Goal: Browse casually

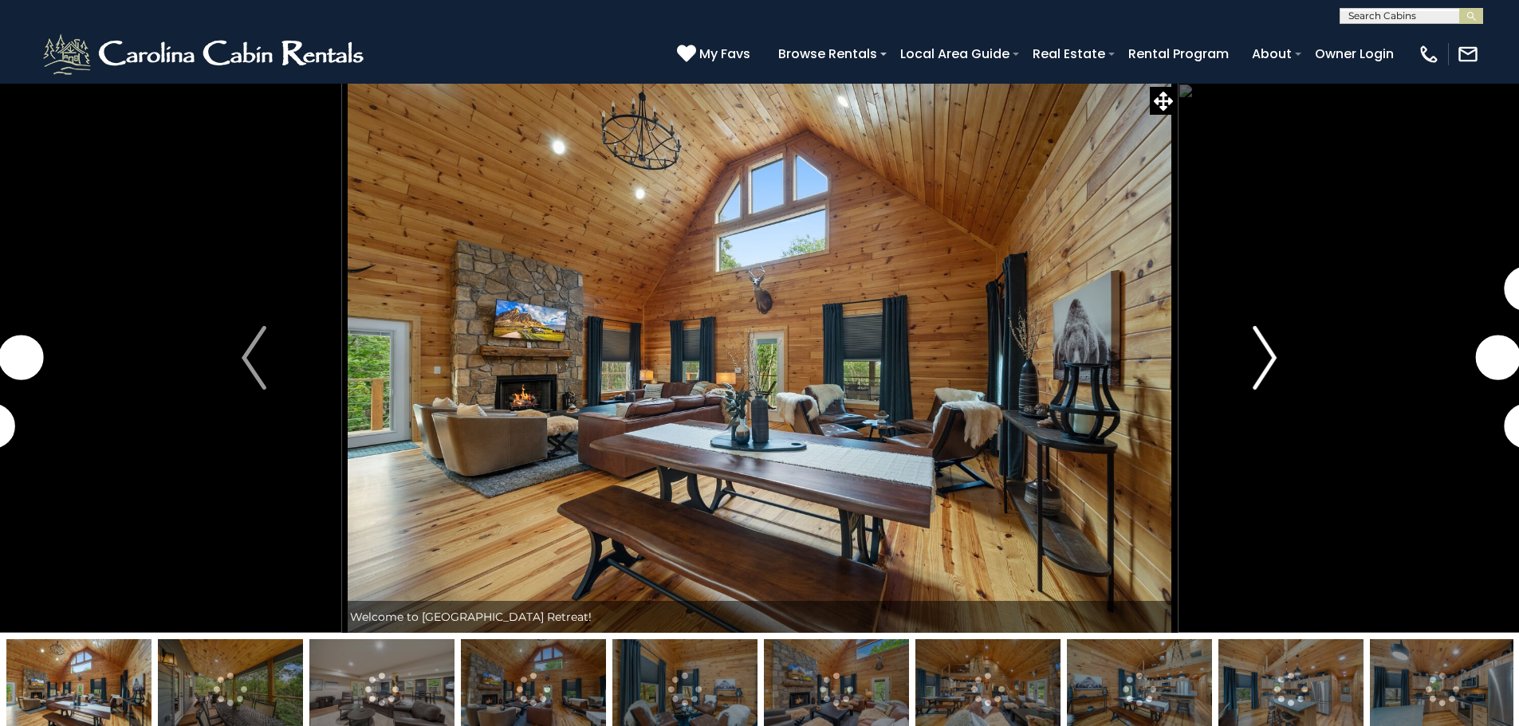
click at [1268, 364] on img "Next" at bounding box center [1264, 358] width 24 height 64
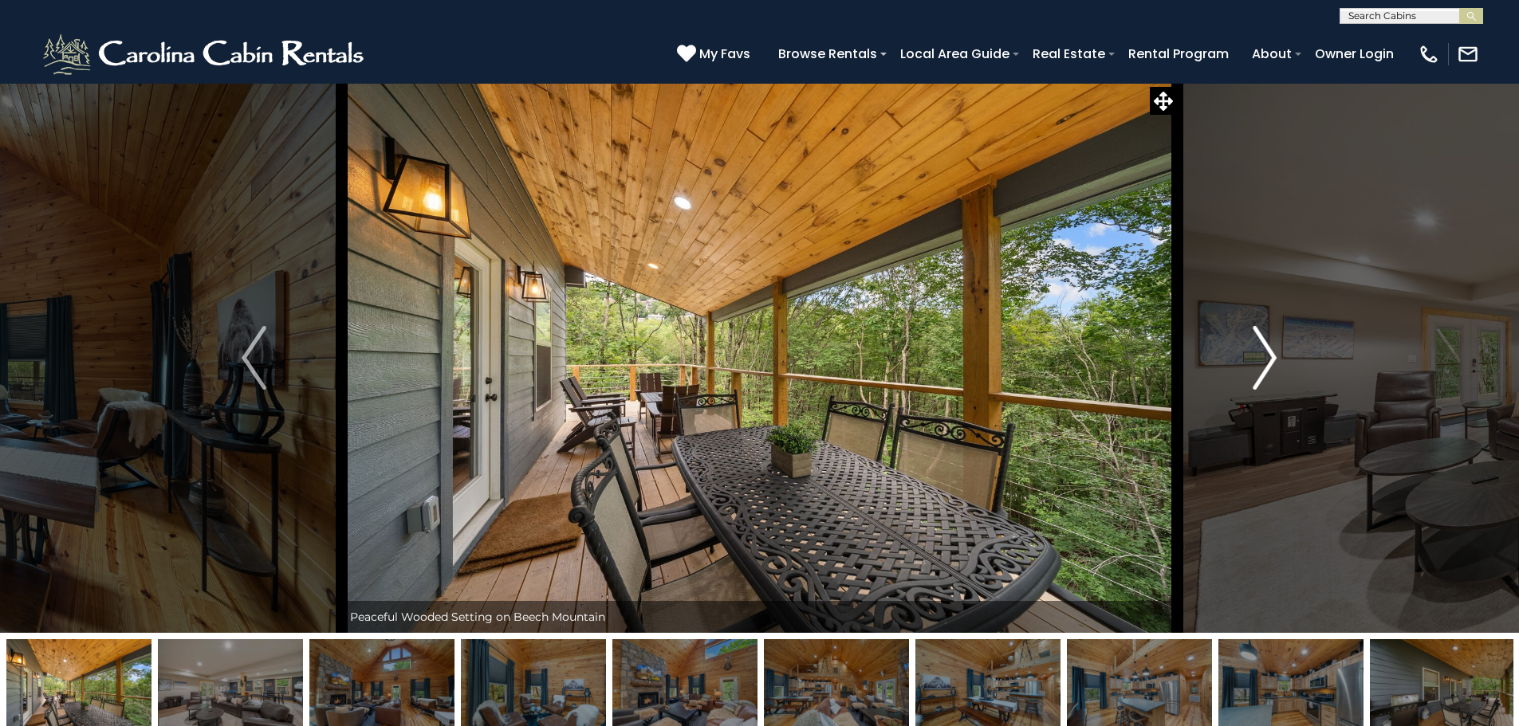
click at [1263, 368] on img "Next" at bounding box center [1264, 358] width 24 height 64
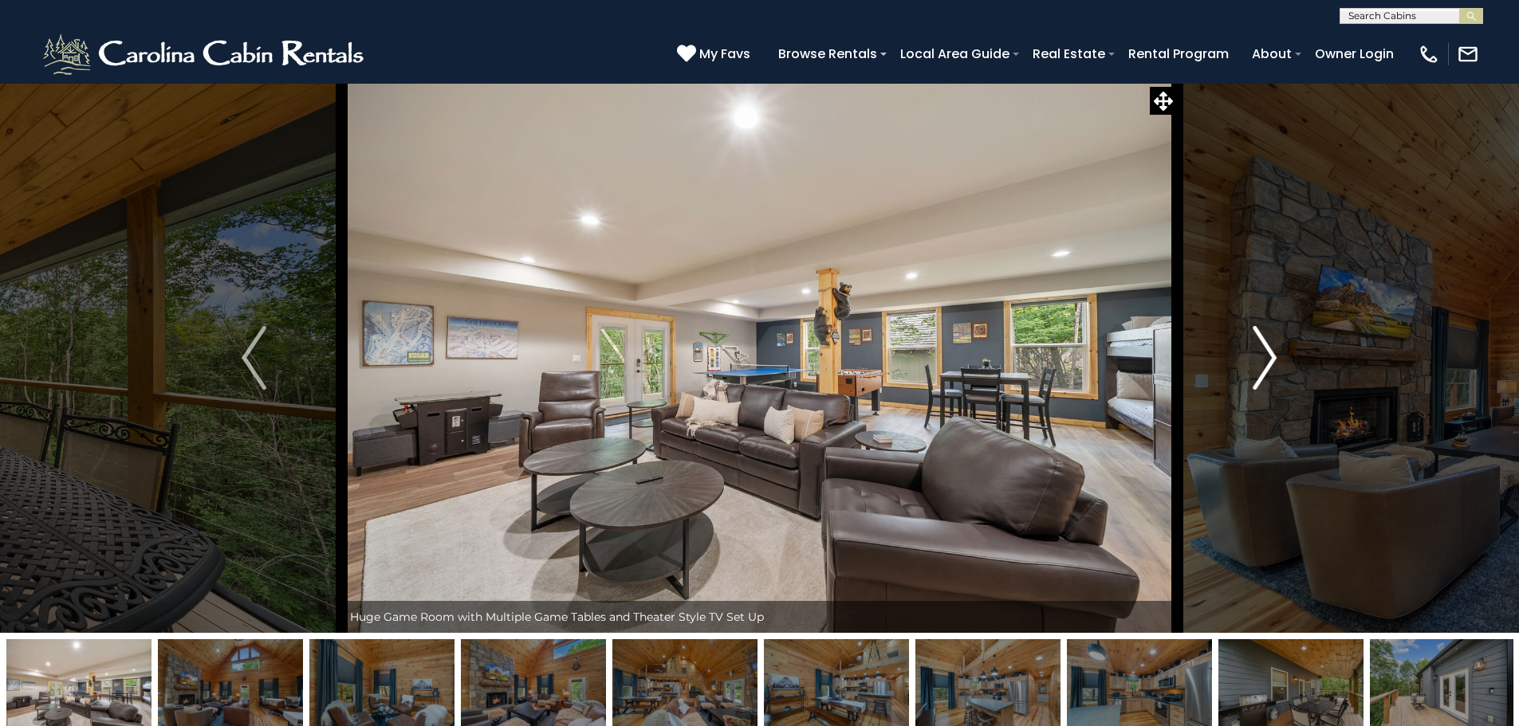
click at [1263, 368] on img "Next" at bounding box center [1264, 358] width 24 height 64
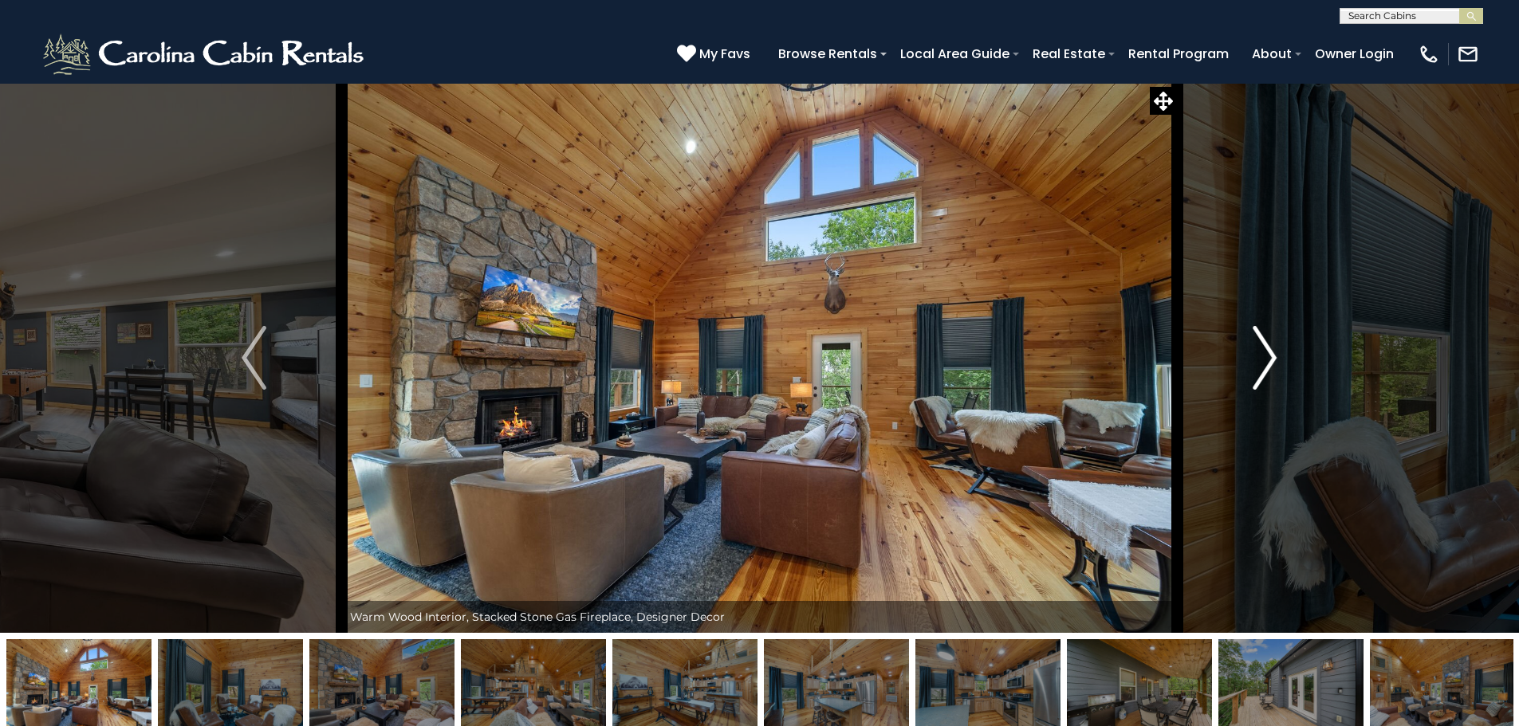
click at [1263, 368] on img "Next" at bounding box center [1264, 358] width 24 height 64
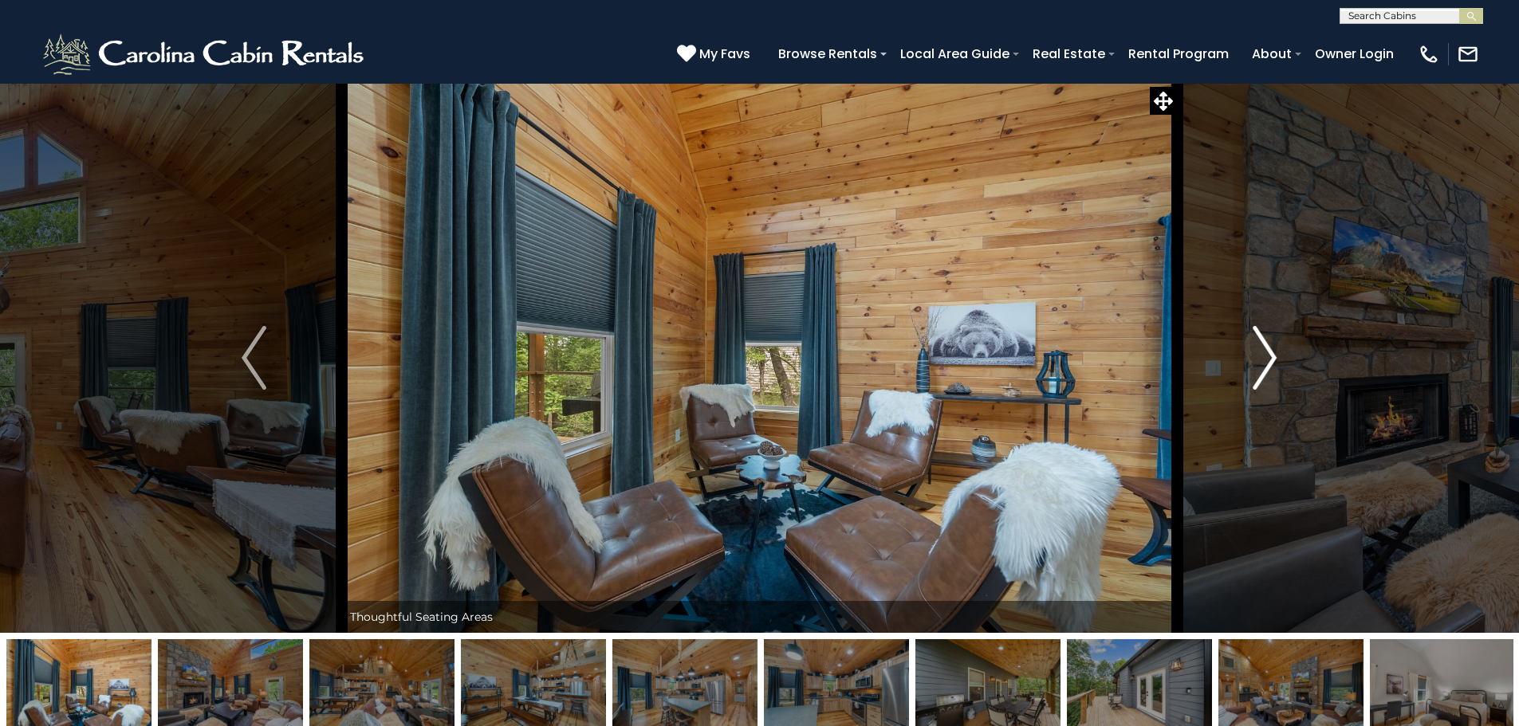
click at [1263, 368] on img "Next" at bounding box center [1264, 358] width 24 height 64
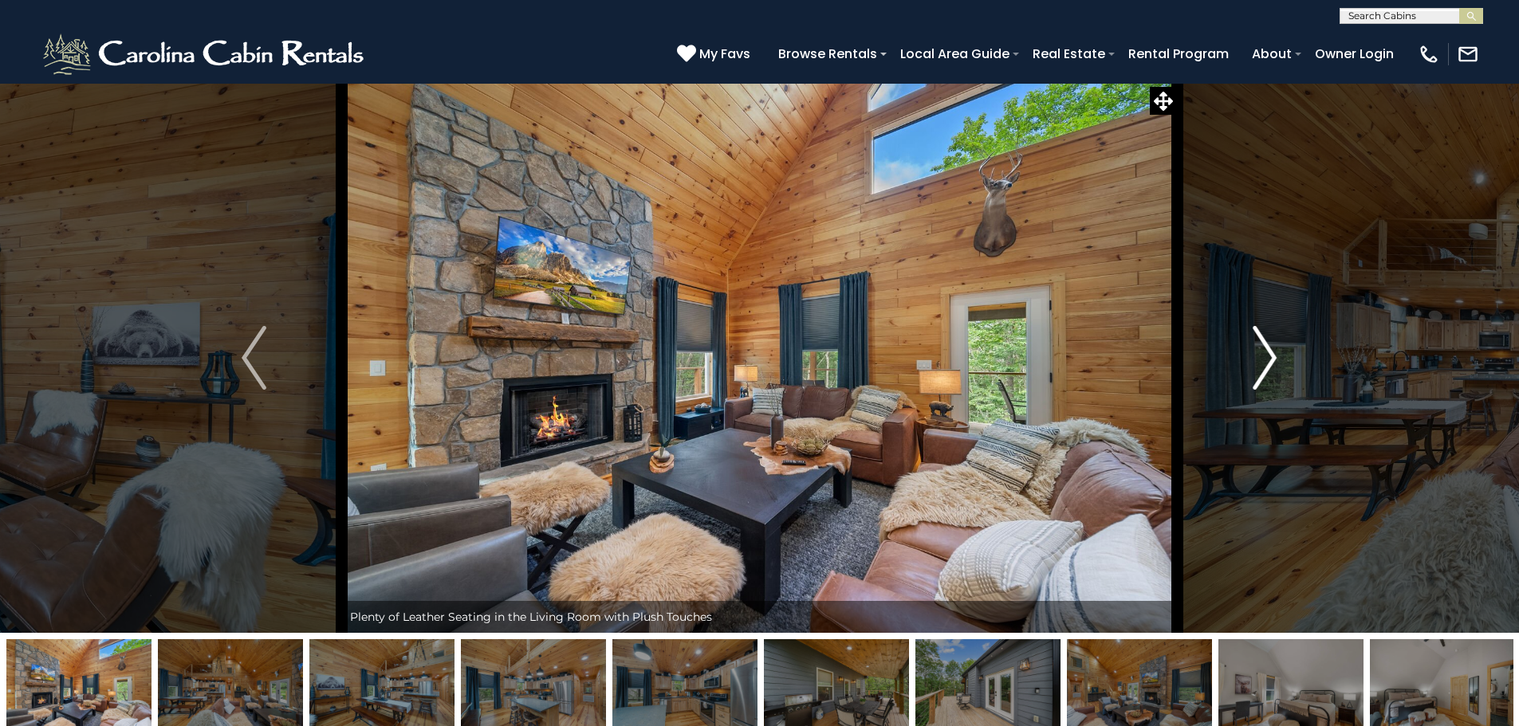
click at [1263, 368] on img "Next" at bounding box center [1264, 358] width 24 height 64
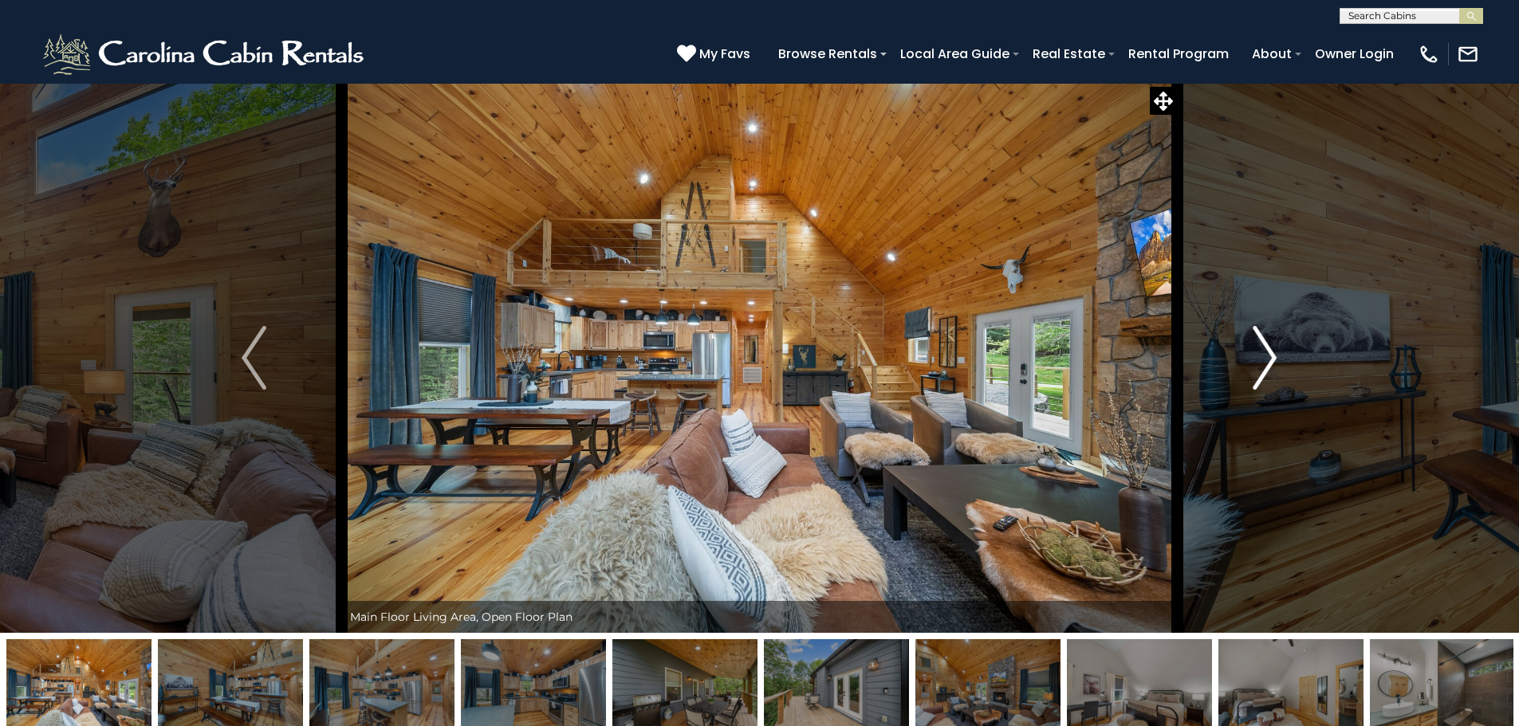
click at [1263, 368] on img "Next" at bounding box center [1264, 358] width 24 height 64
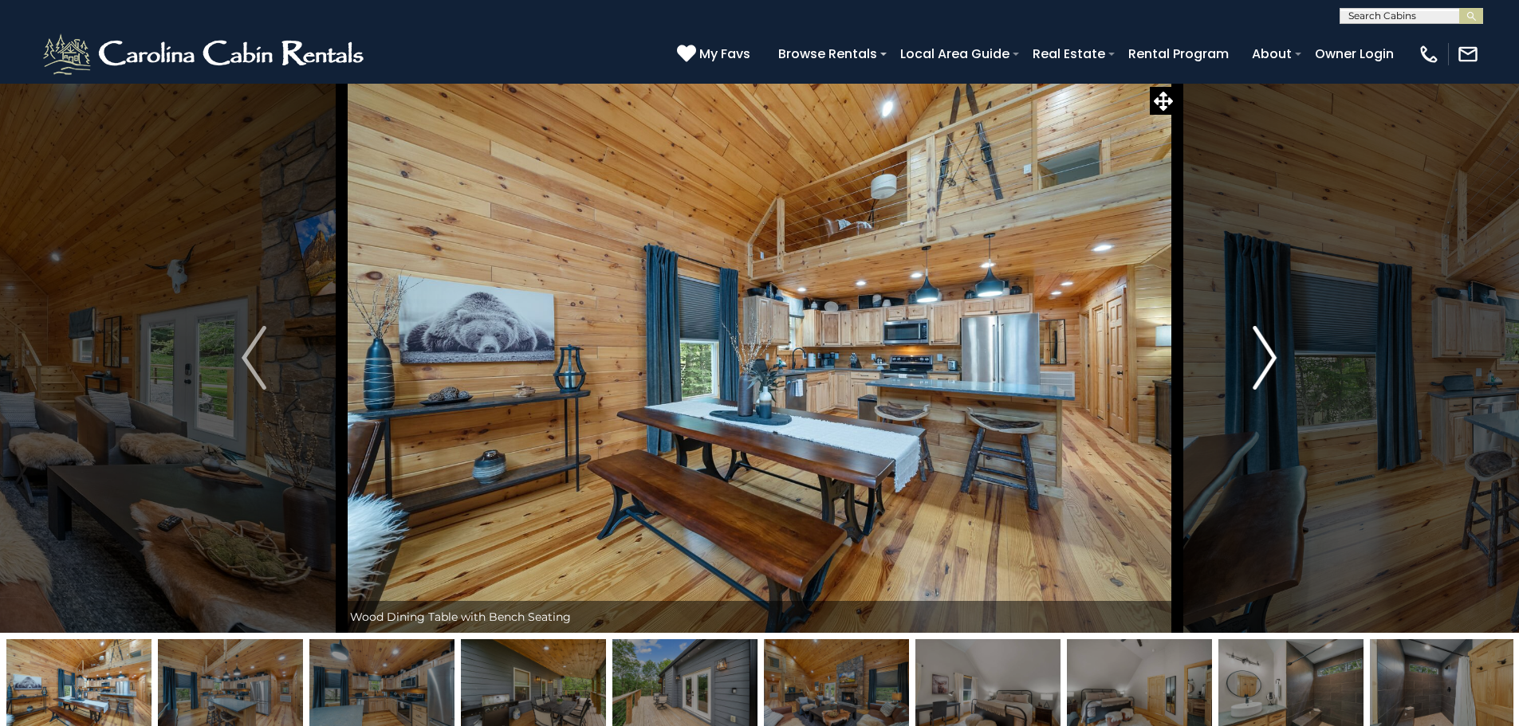
click at [1263, 367] on img "Next" at bounding box center [1264, 358] width 24 height 64
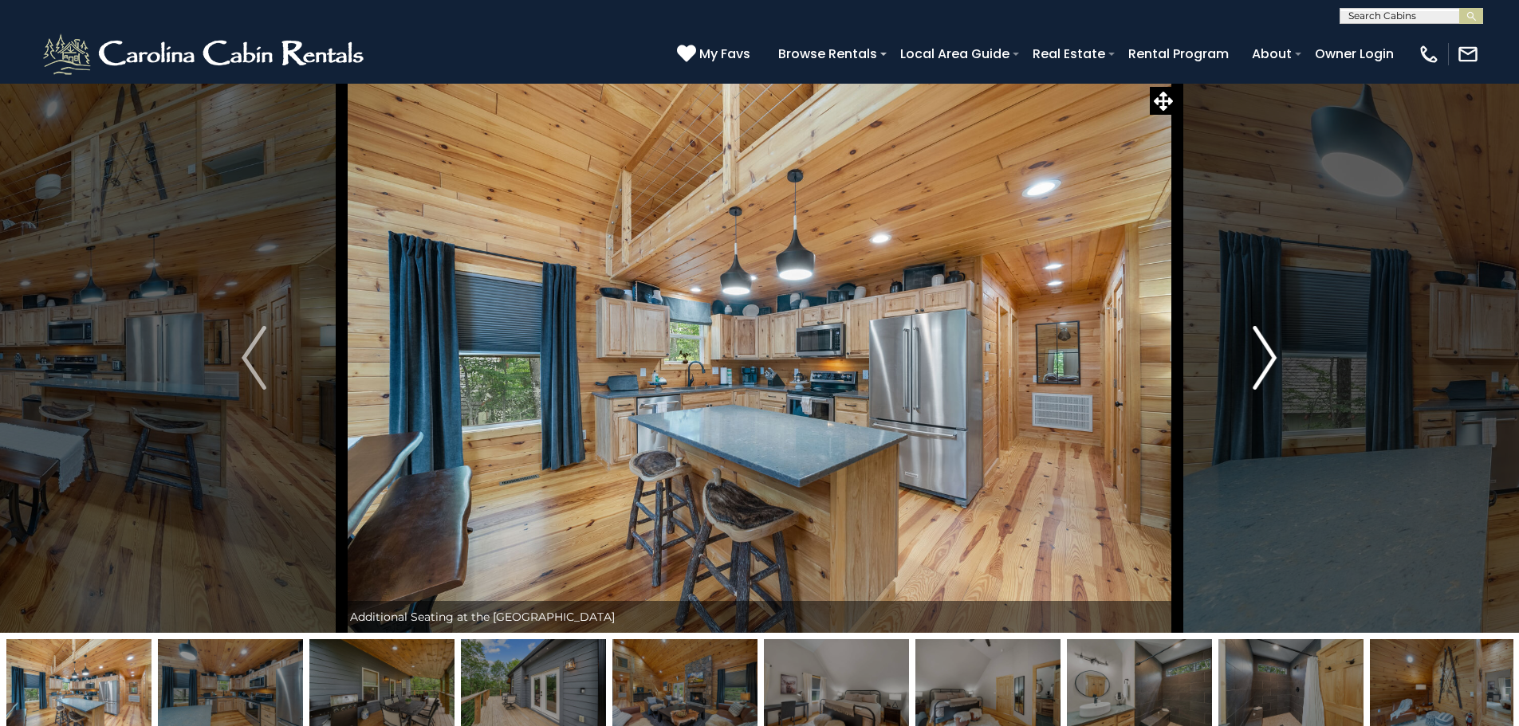
click at [1263, 367] on img "Next" at bounding box center [1264, 358] width 24 height 64
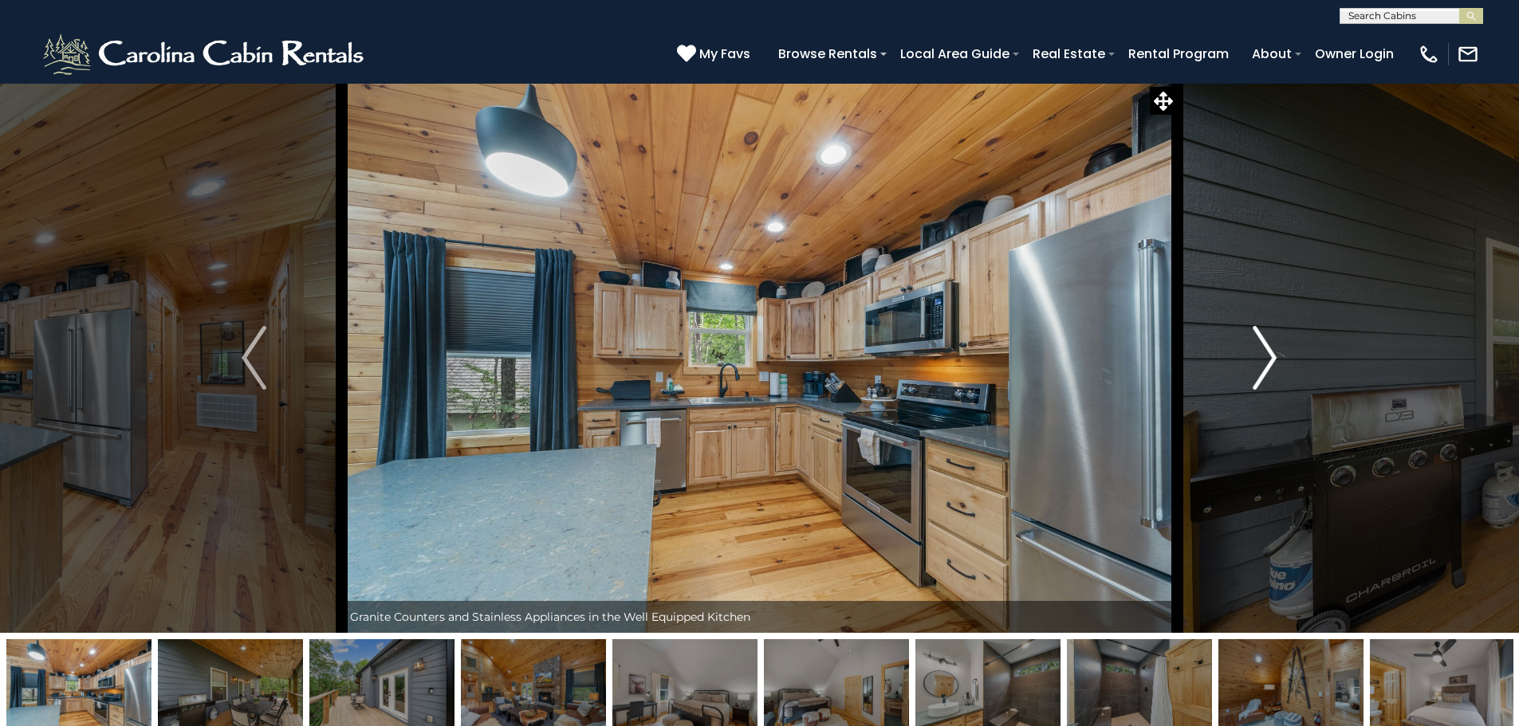
click at [1263, 367] on img "Next" at bounding box center [1264, 358] width 24 height 64
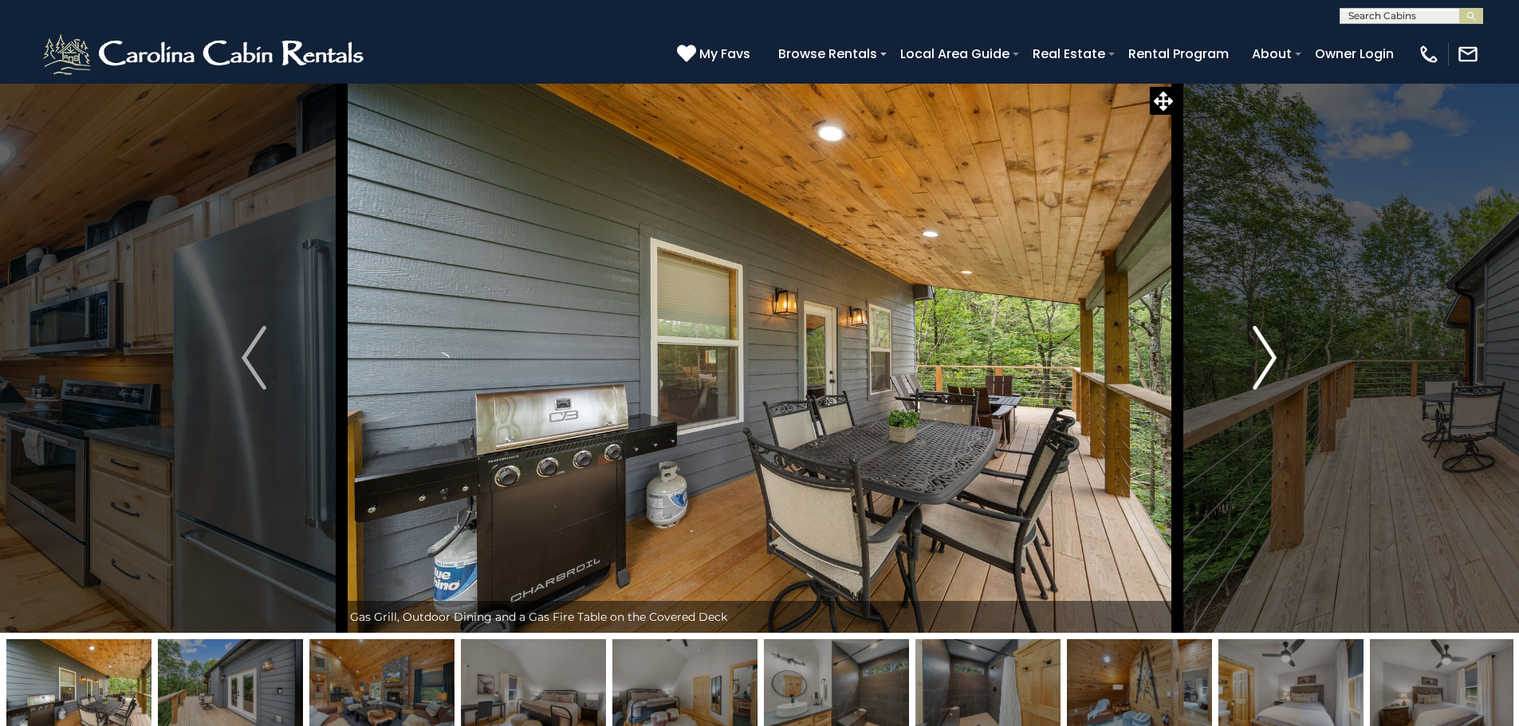
click at [1263, 367] on img "Next" at bounding box center [1264, 358] width 24 height 64
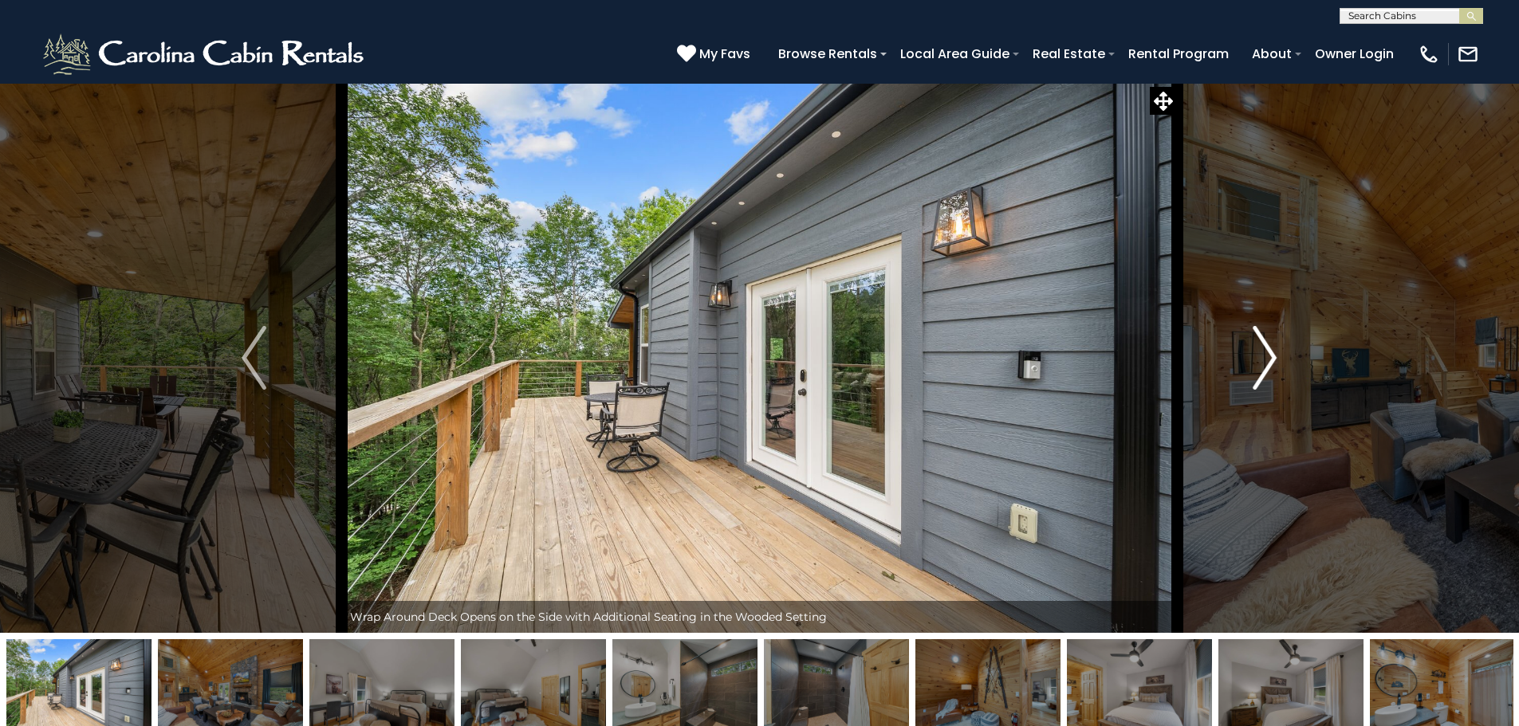
click at [1263, 367] on img "Next" at bounding box center [1264, 358] width 24 height 64
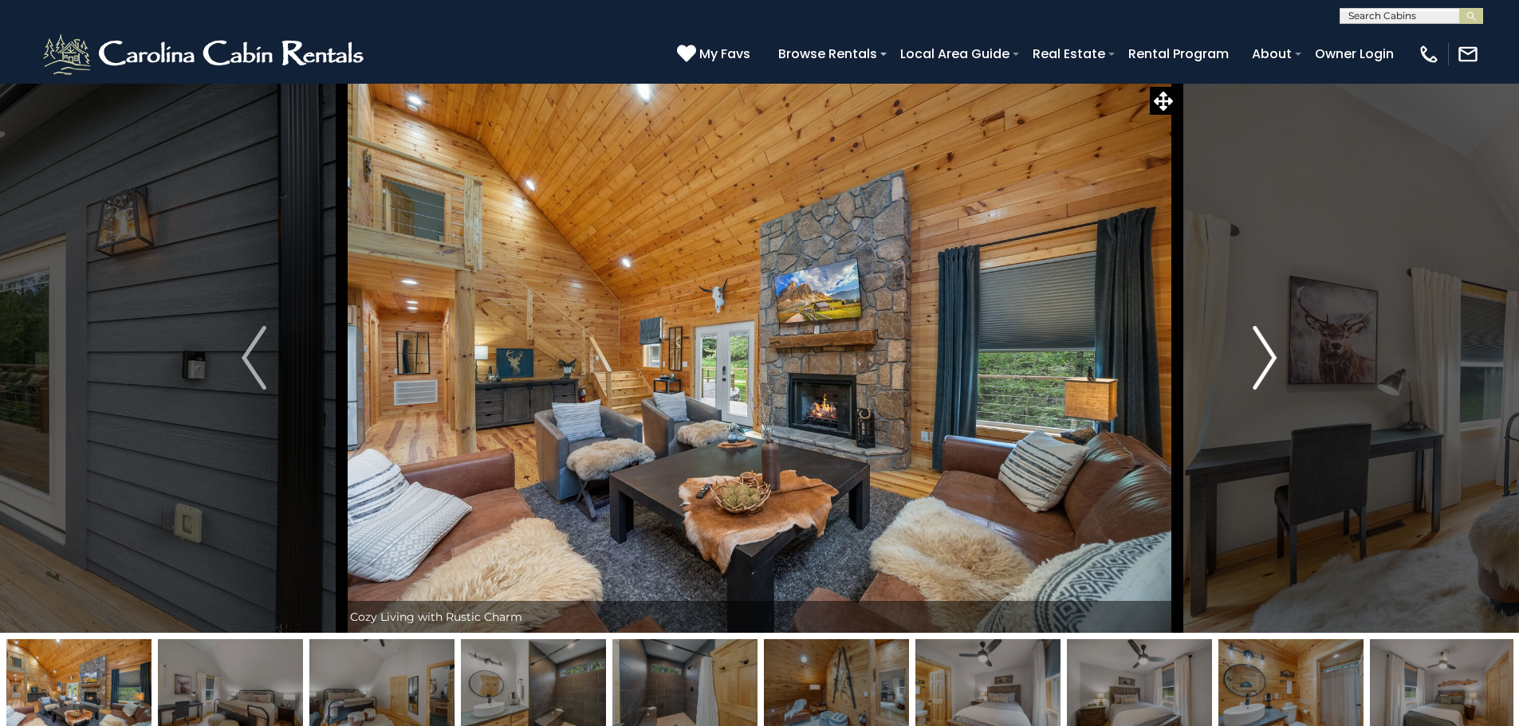
click at [1263, 367] on img "Next" at bounding box center [1264, 358] width 24 height 64
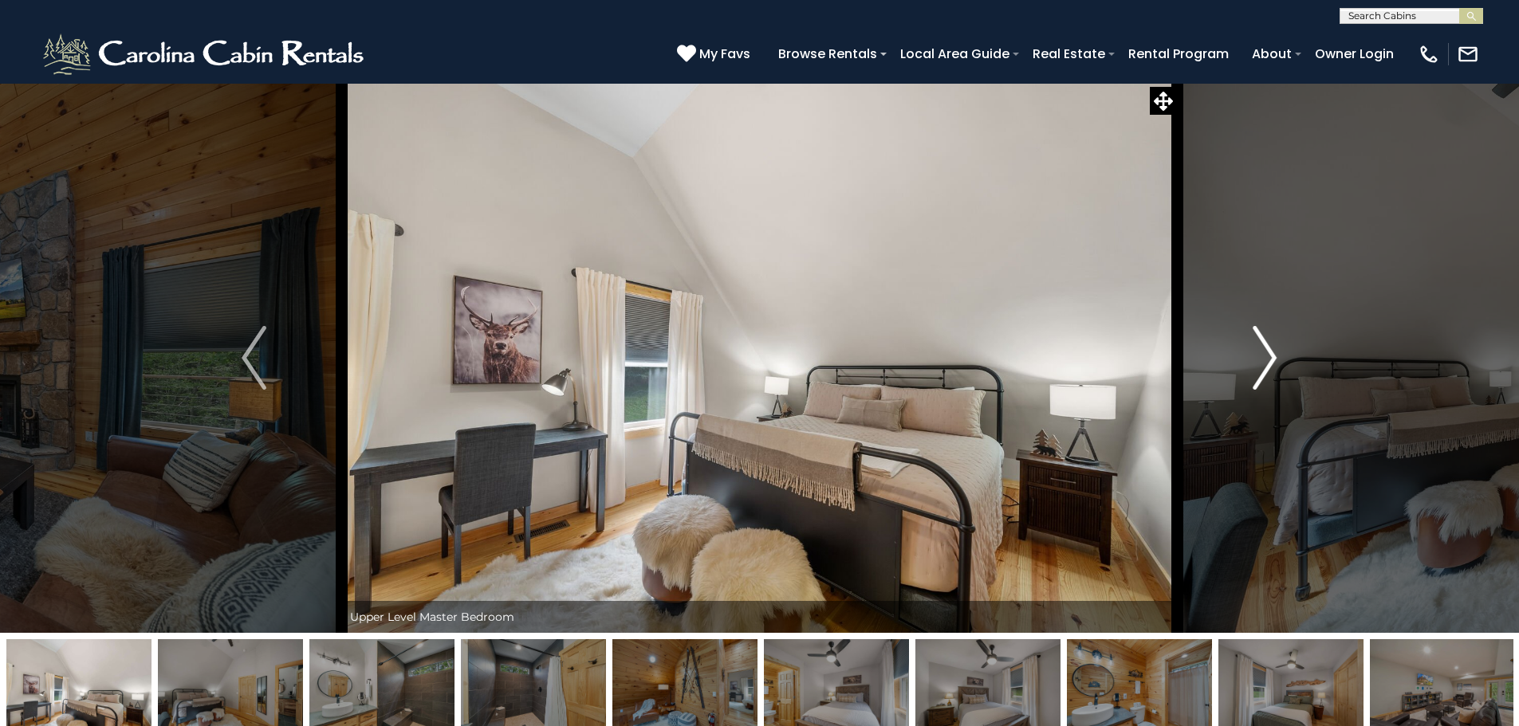
click at [1263, 367] on img "Next" at bounding box center [1264, 358] width 24 height 64
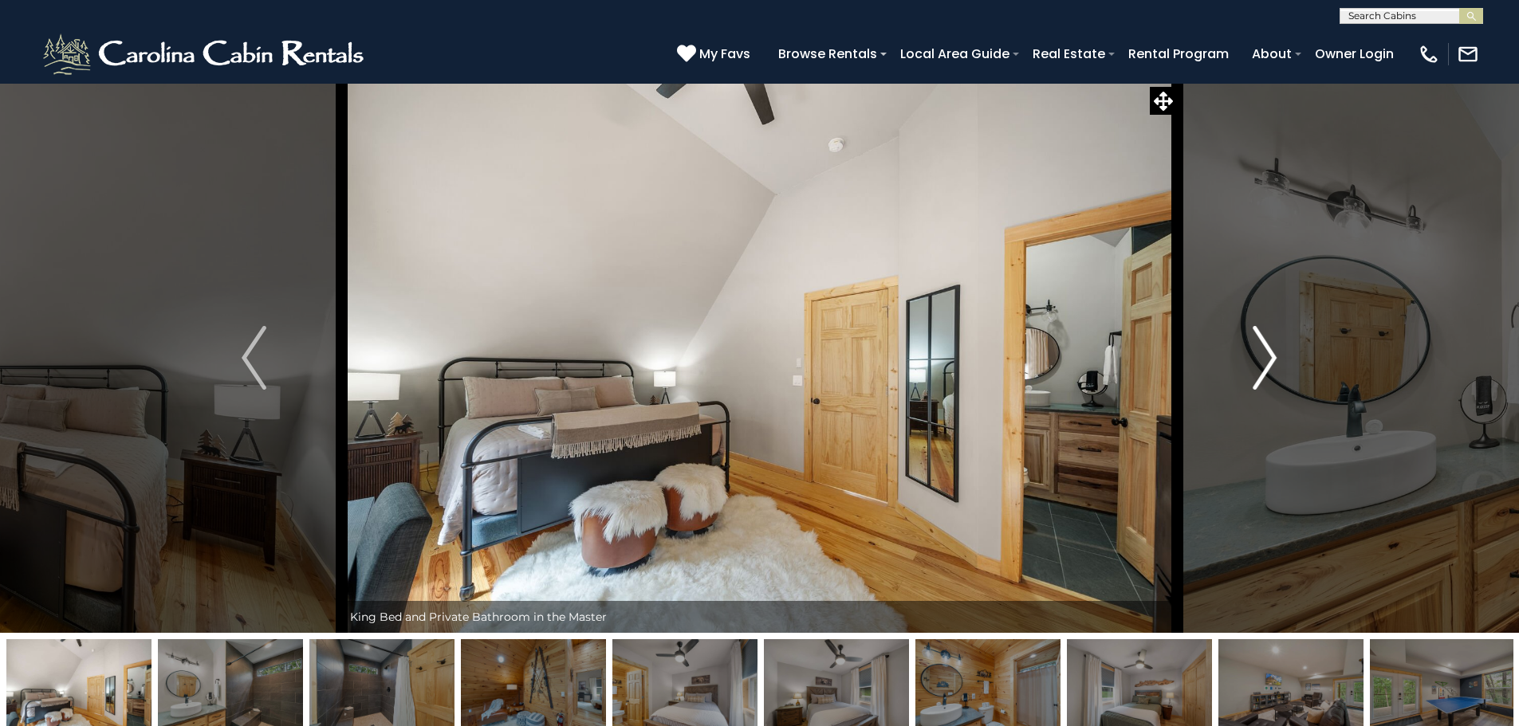
click at [1263, 367] on img "Next" at bounding box center [1264, 358] width 24 height 64
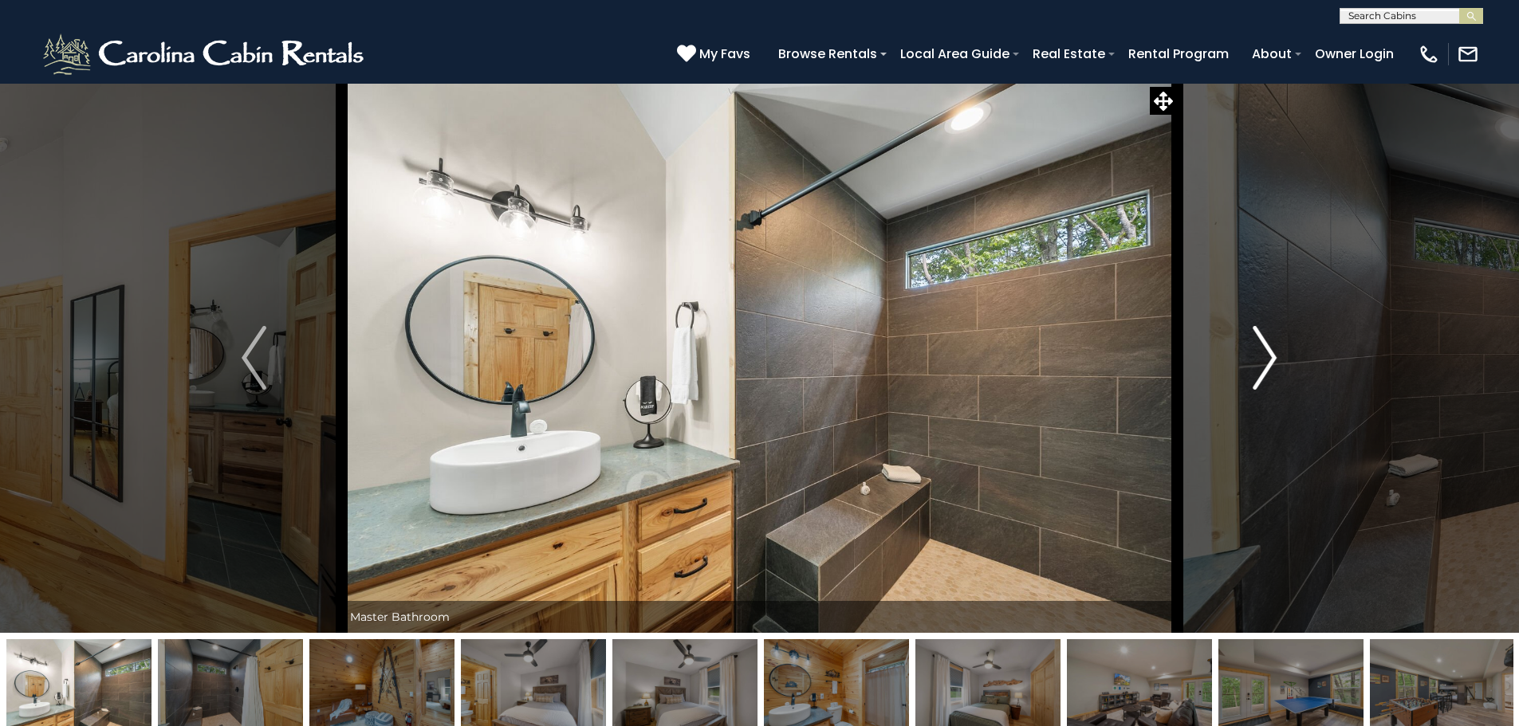
click at [1263, 367] on img "Next" at bounding box center [1264, 358] width 24 height 64
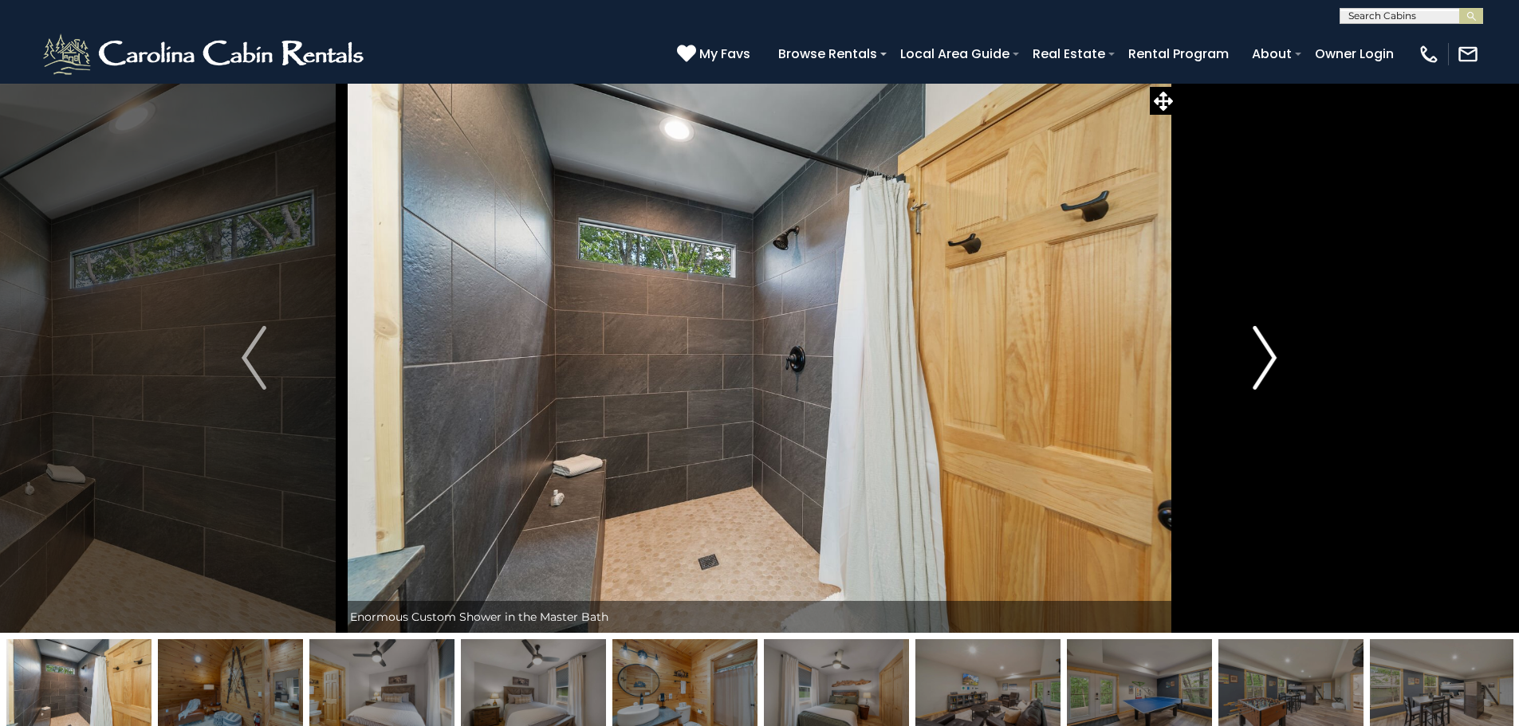
click at [1271, 363] on img "Next" at bounding box center [1264, 358] width 24 height 64
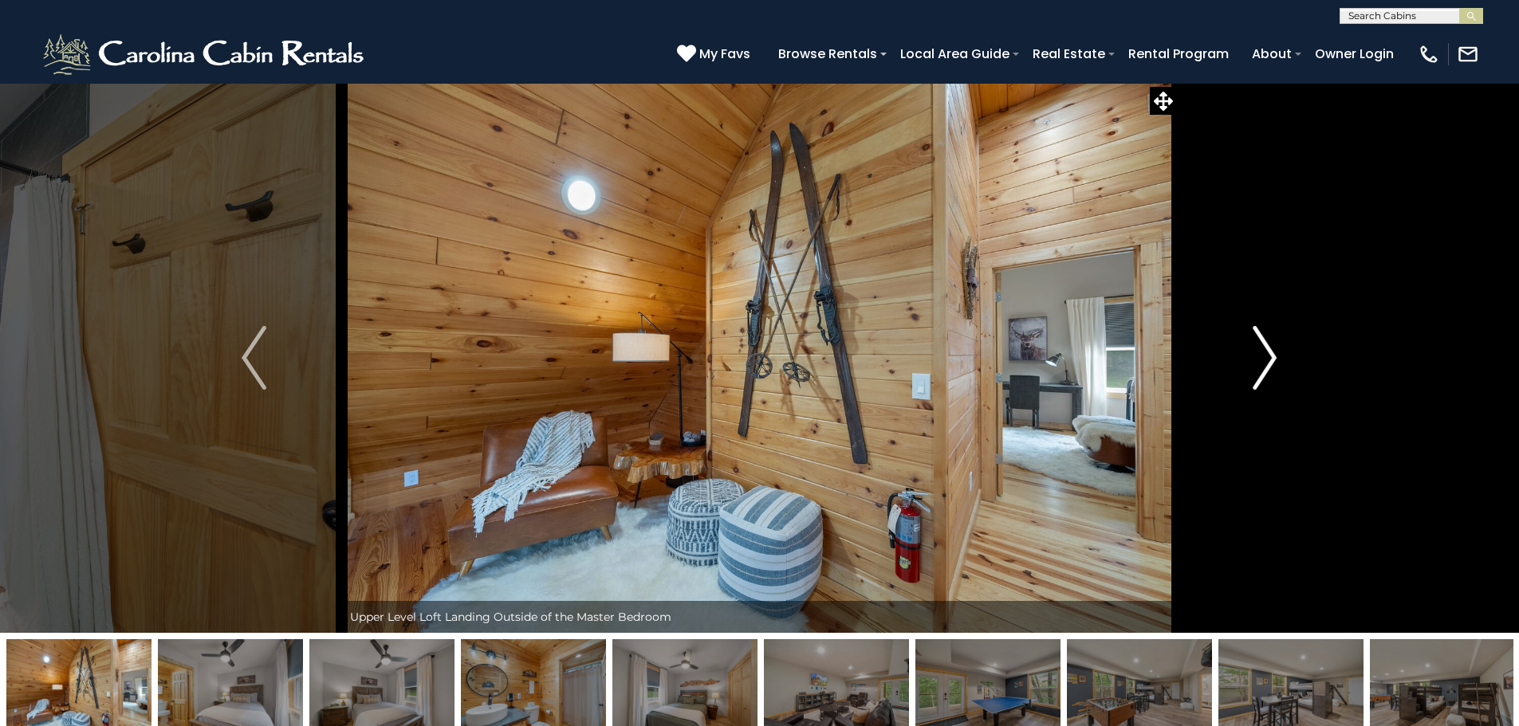
click at [1271, 363] on img "Next" at bounding box center [1264, 358] width 24 height 64
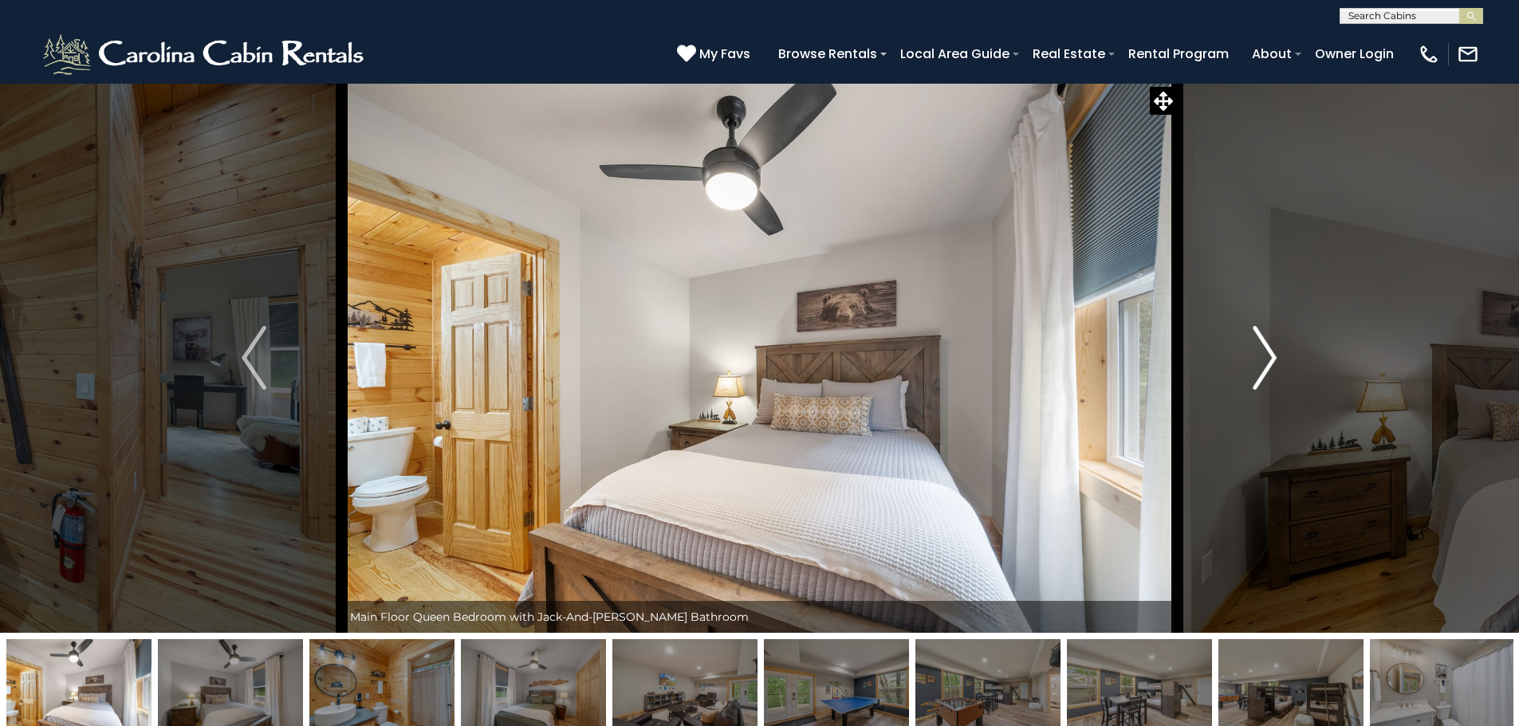
click at [1271, 363] on img "Next" at bounding box center [1264, 358] width 24 height 64
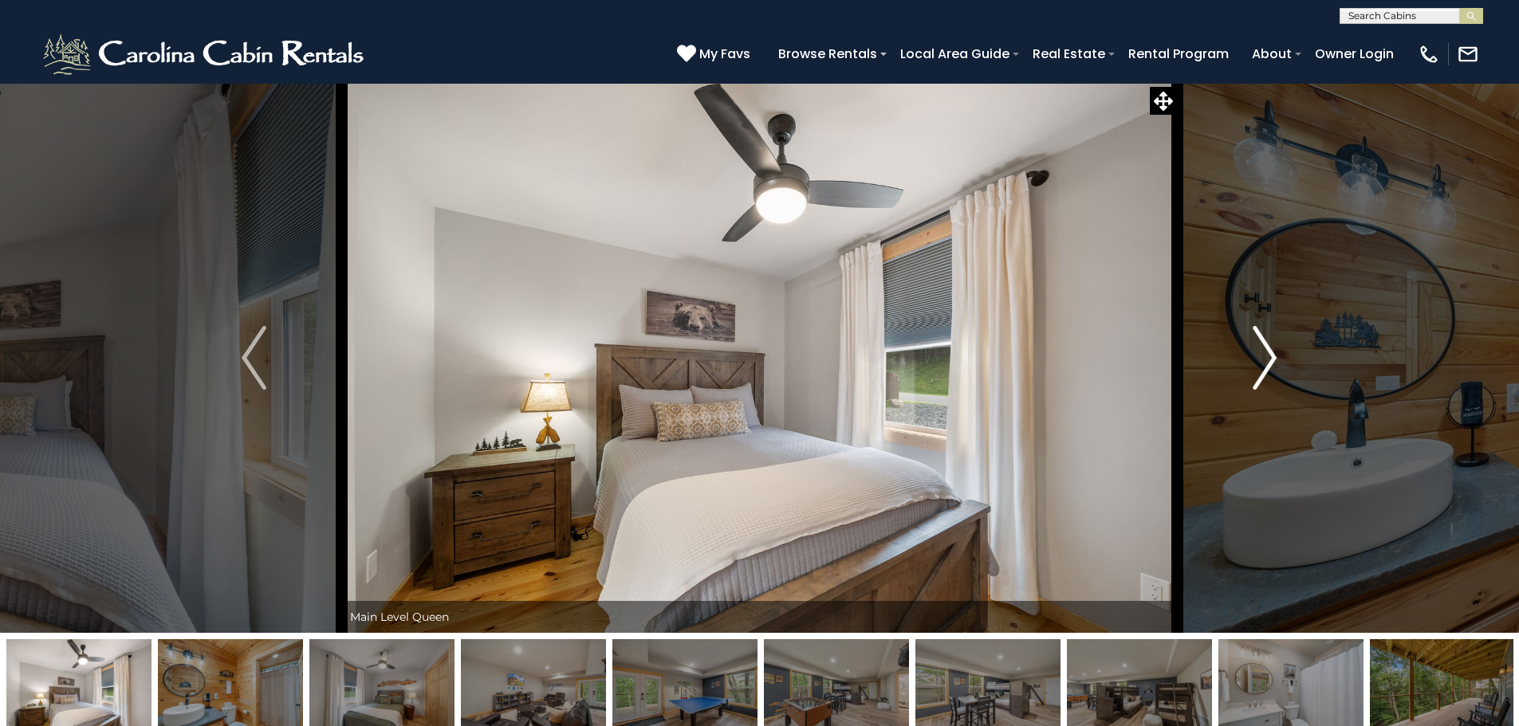
click at [1271, 363] on img "Next" at bounding box center [1264, 358] width 24 height 64
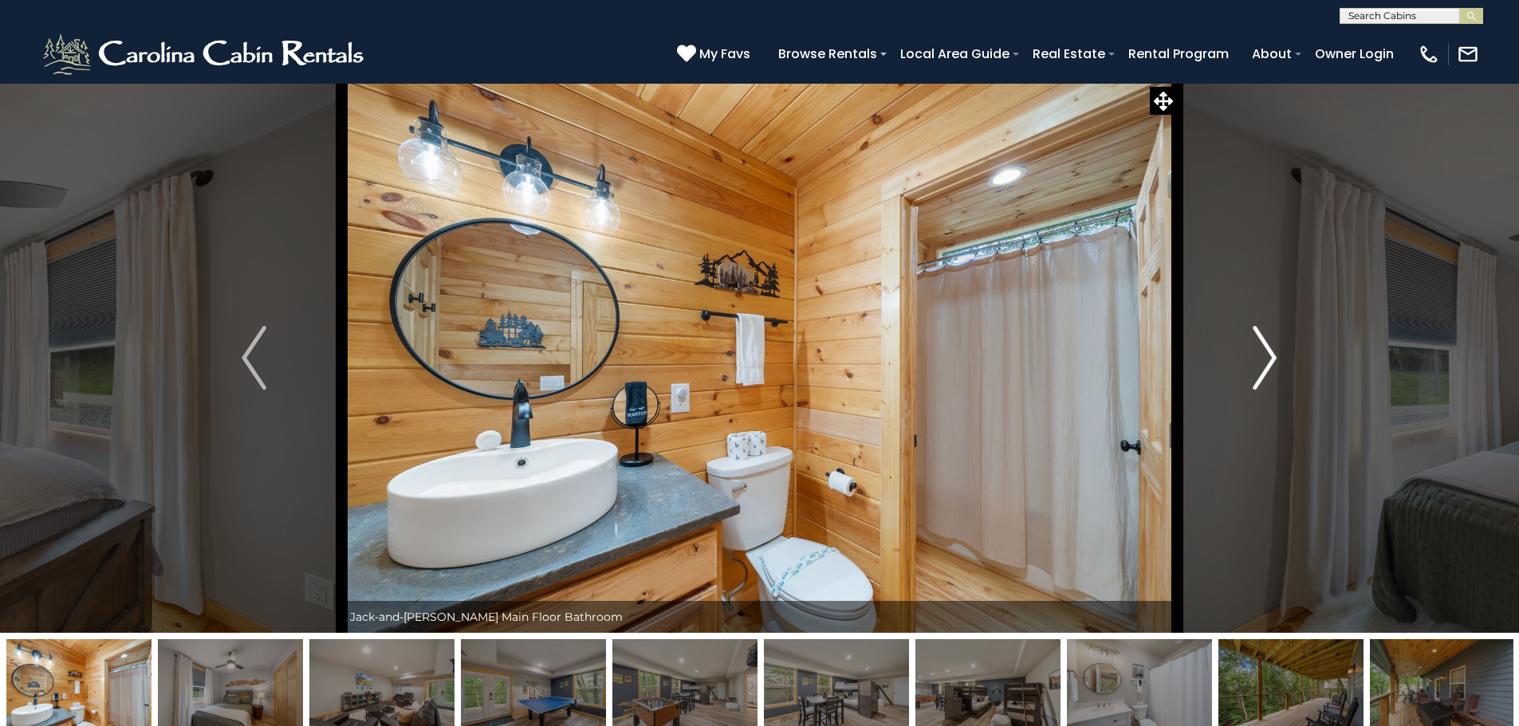
click at [1271, 364] on img "Next" at bounding box center [1264, 358] width 24 height 64
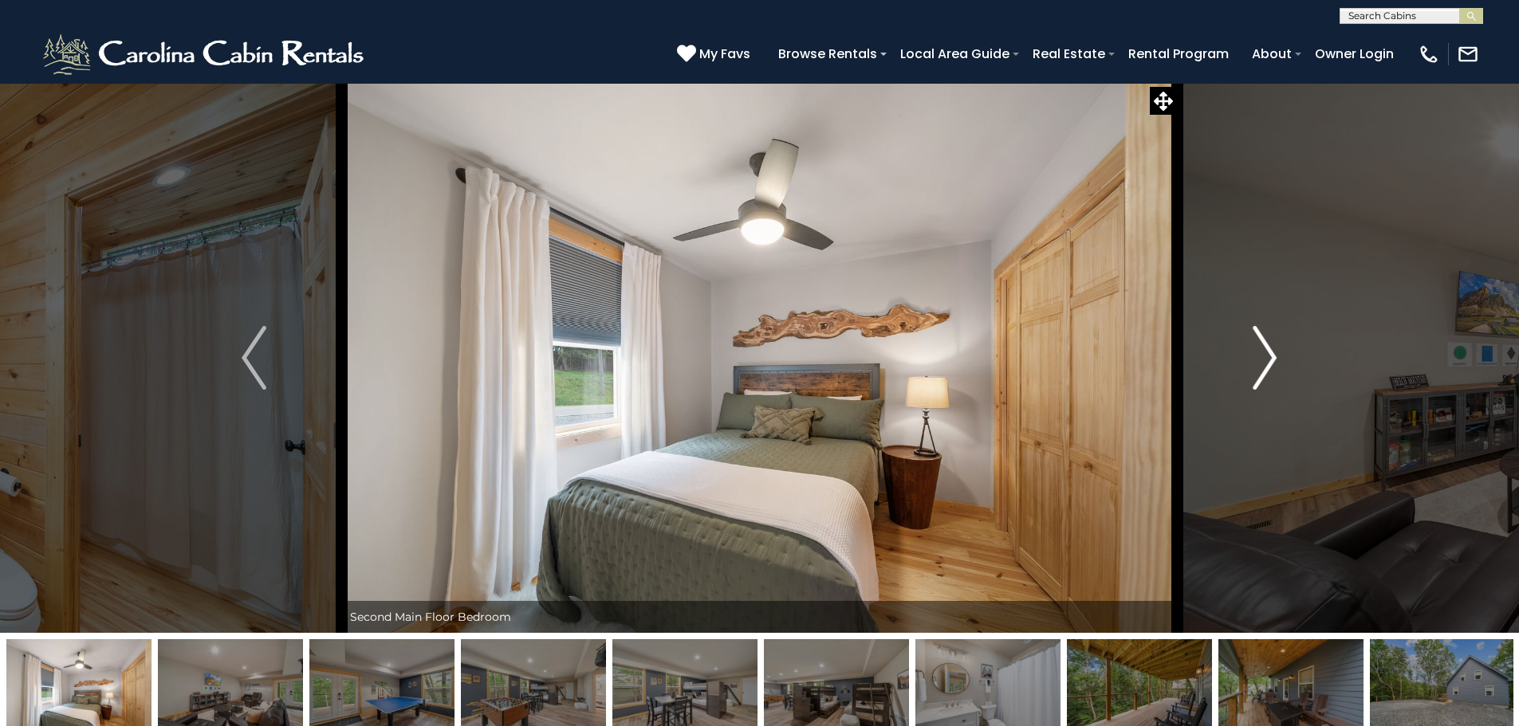
click at [1271, 365] on img "Next" at bounding box center [1264, 358] width 24 height 64
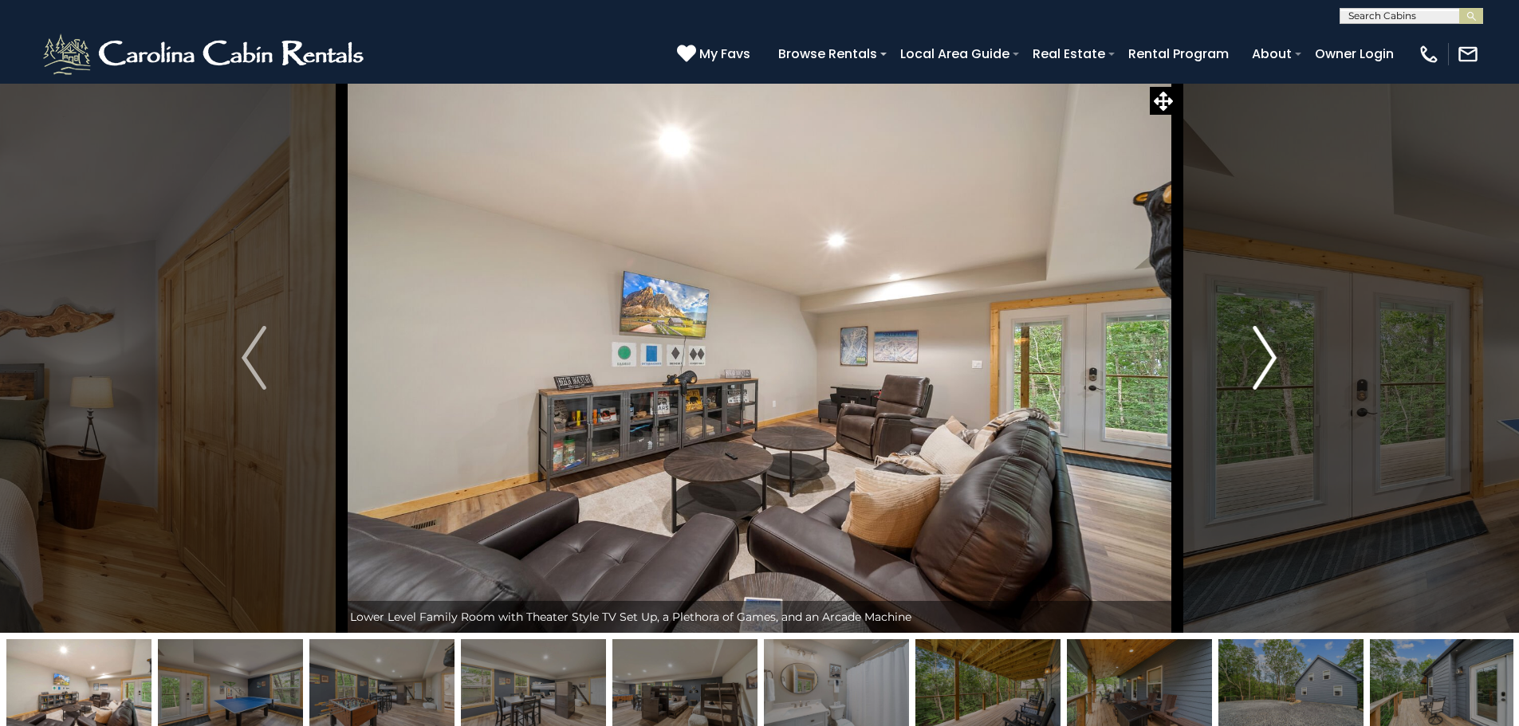
click at [1271, 365] on img "Next" at bounding box center [1264, 358] width 24 height 64
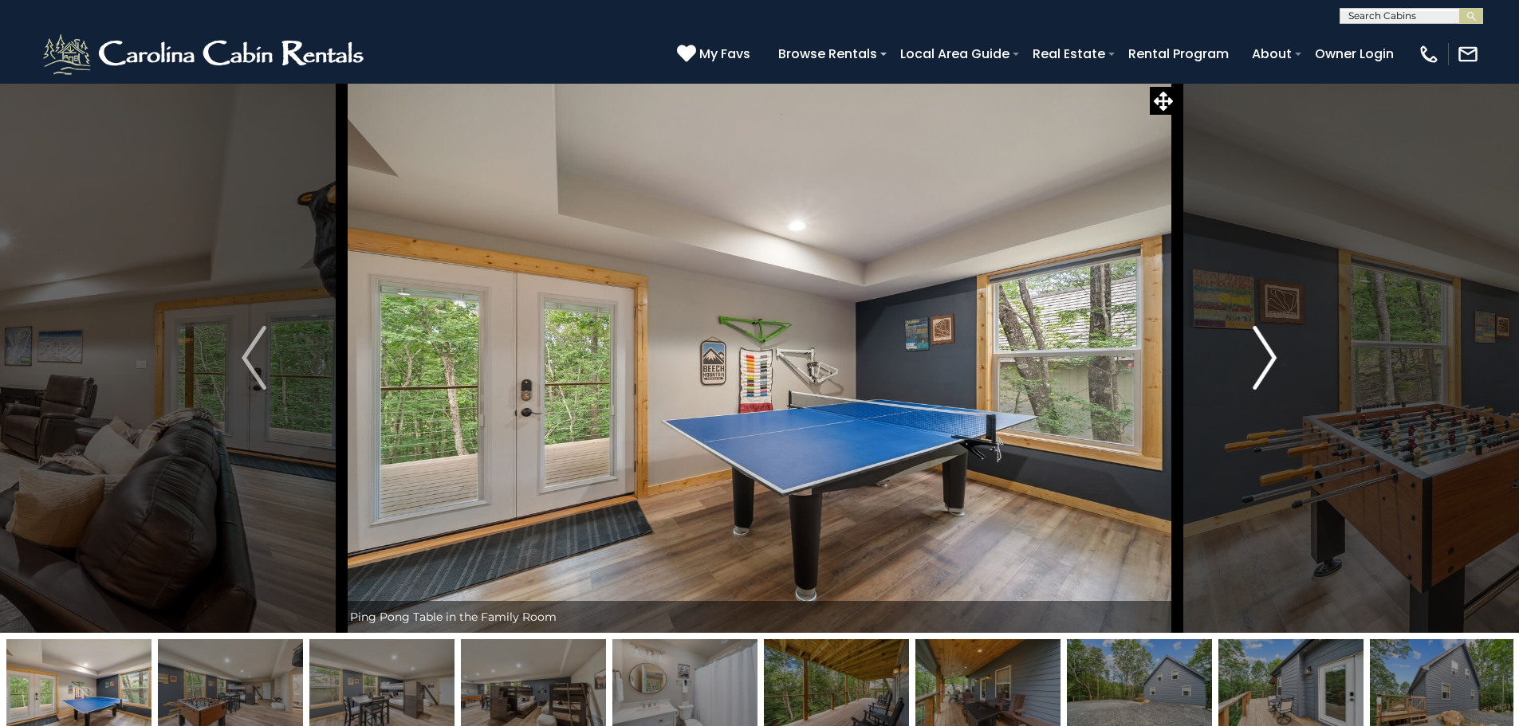
click at [1271, 365] on img "Next" at bounding box center [1264, 358] width 24 height 64
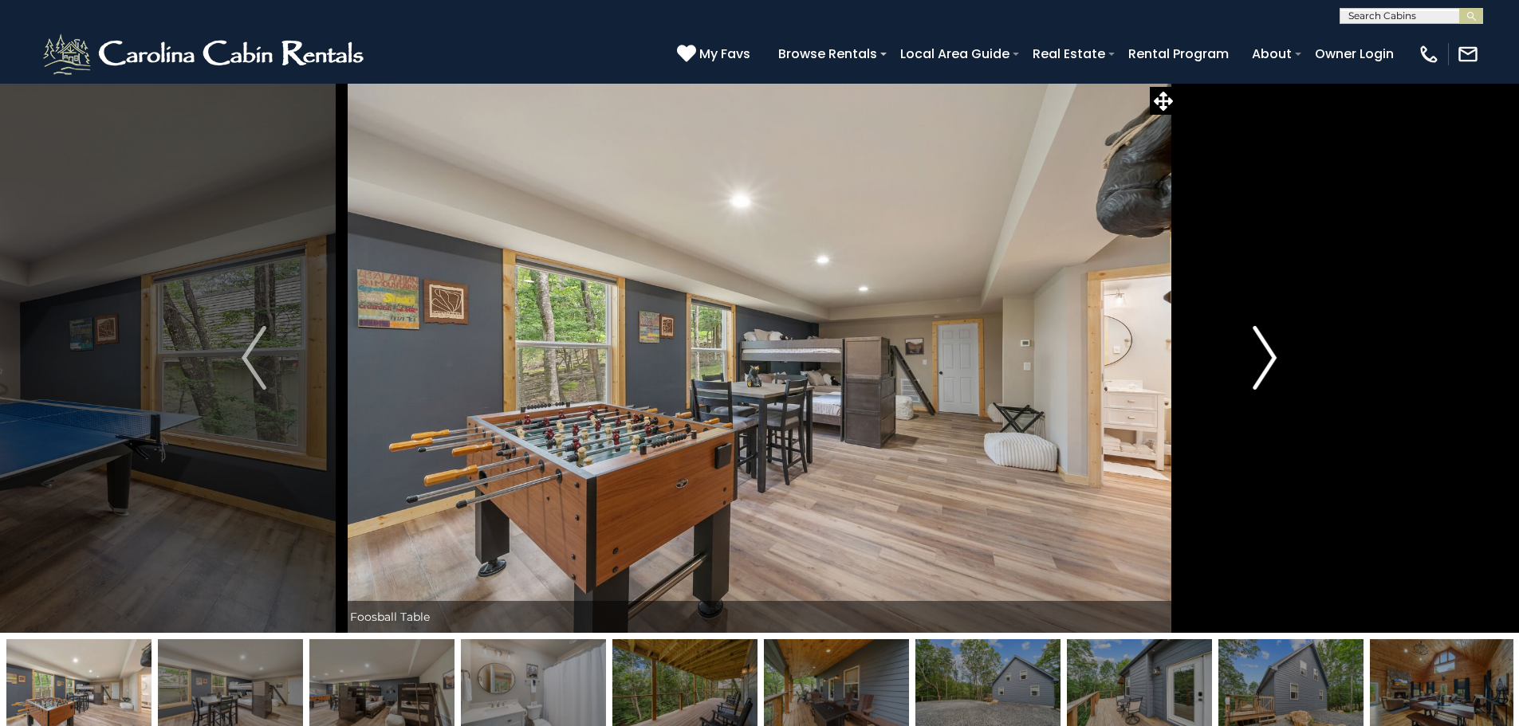
click at [1271, 365] on img "Next" at bounding box center [1264, 358] width 24 height 64
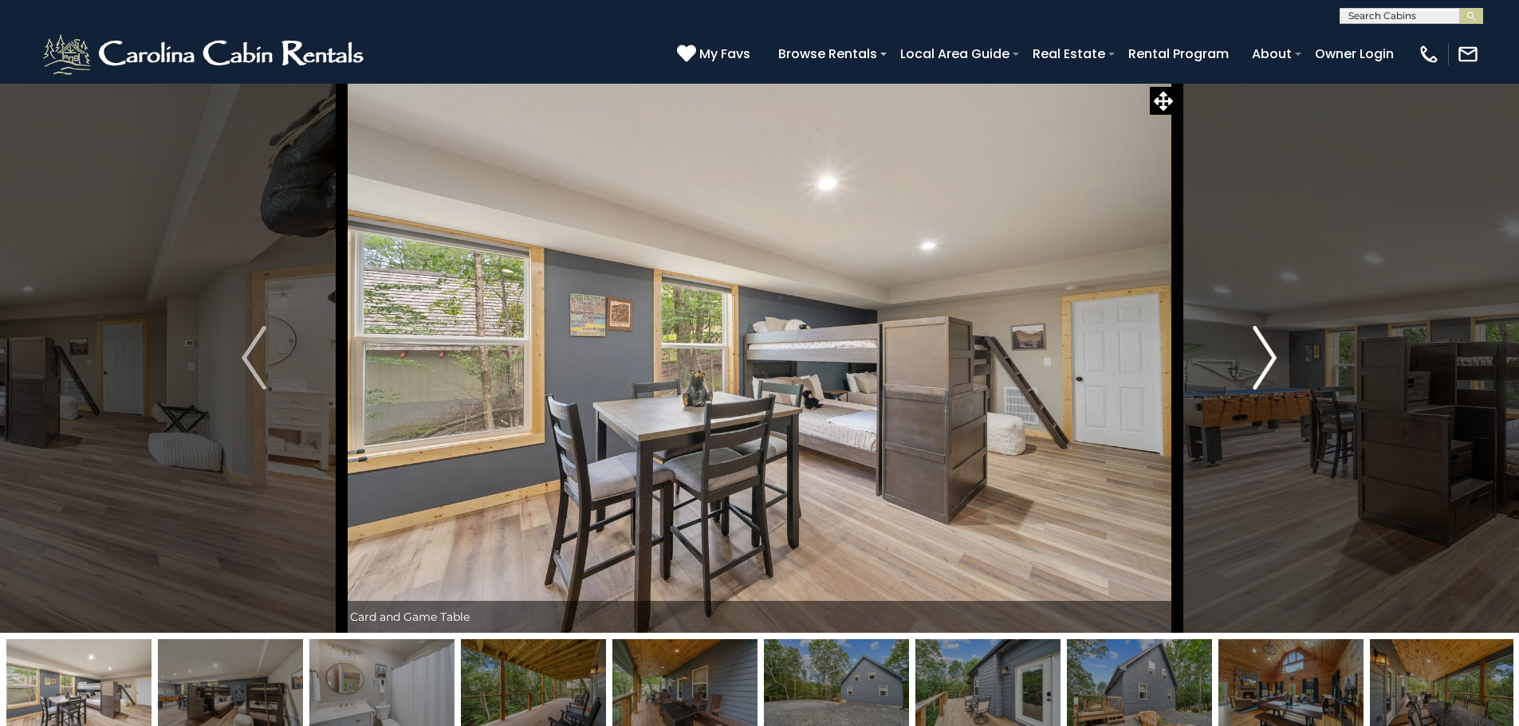
click at [1271, 365] on img "Next" at bounding box center [1264, 358] width 24 height 64
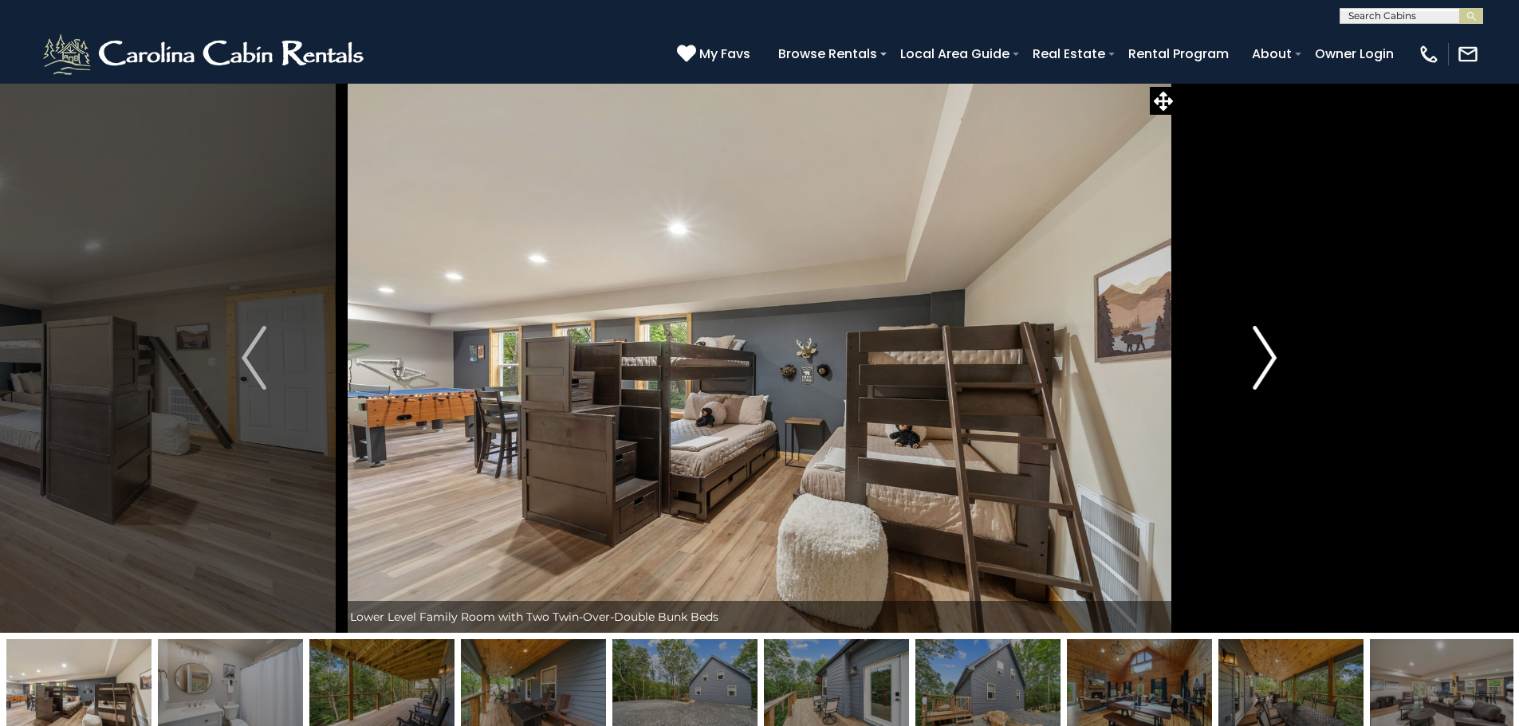
click at [1271, 366] on img "Next" at bounding box center [1264, 358] width 24 height 64
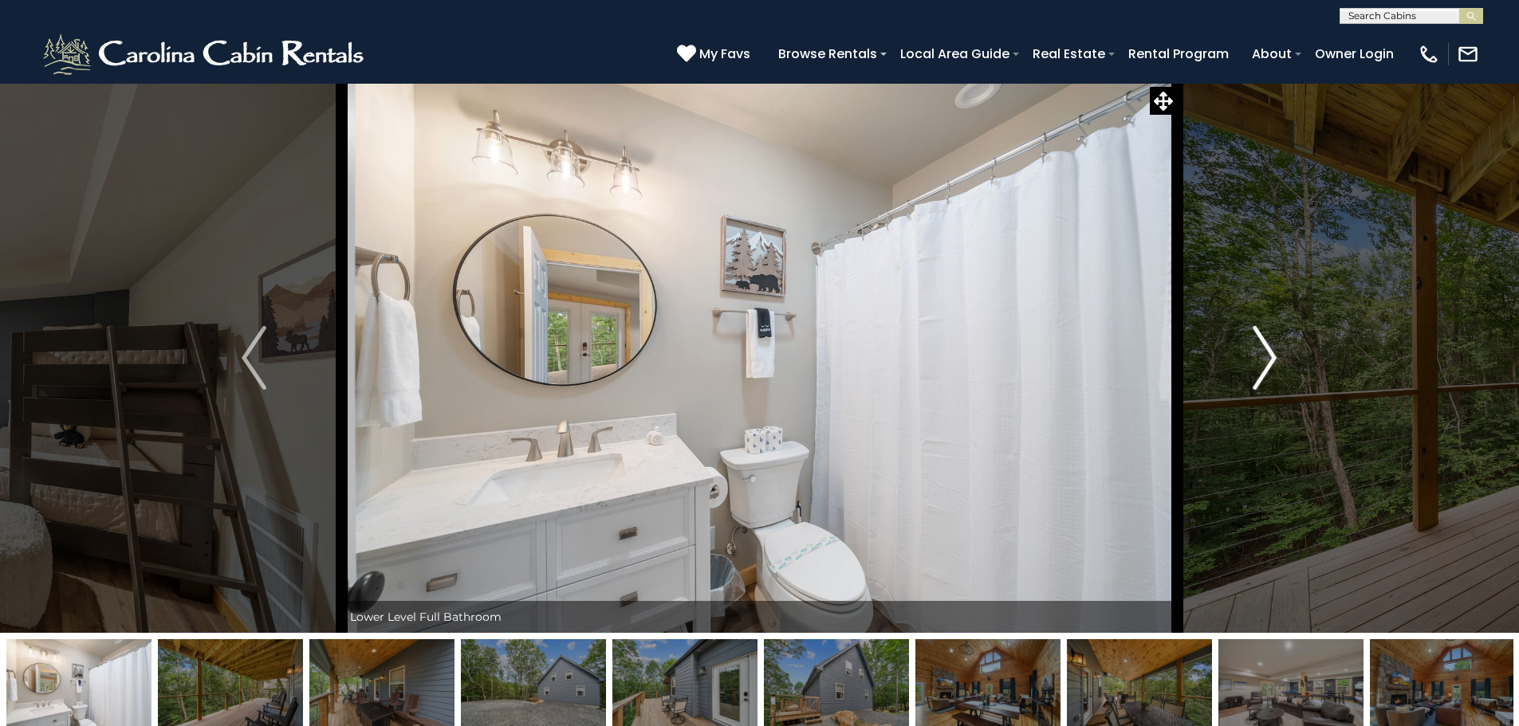
click at [1271, 366] on img "Next" at bounding box center [1264, 358] width 24 height 64
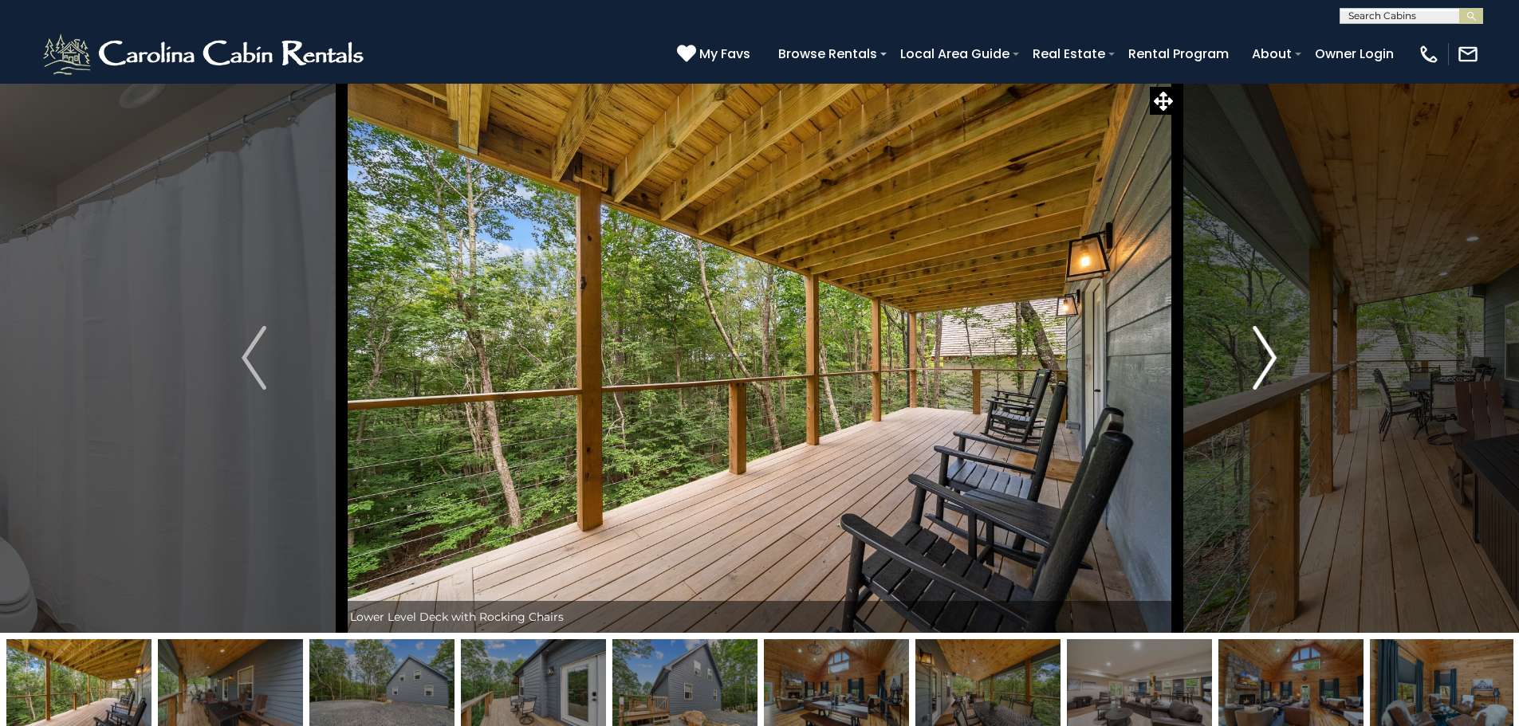
click at [1271, 366] on img "Next" at bounding box center [1264, 358] width 24 height 64
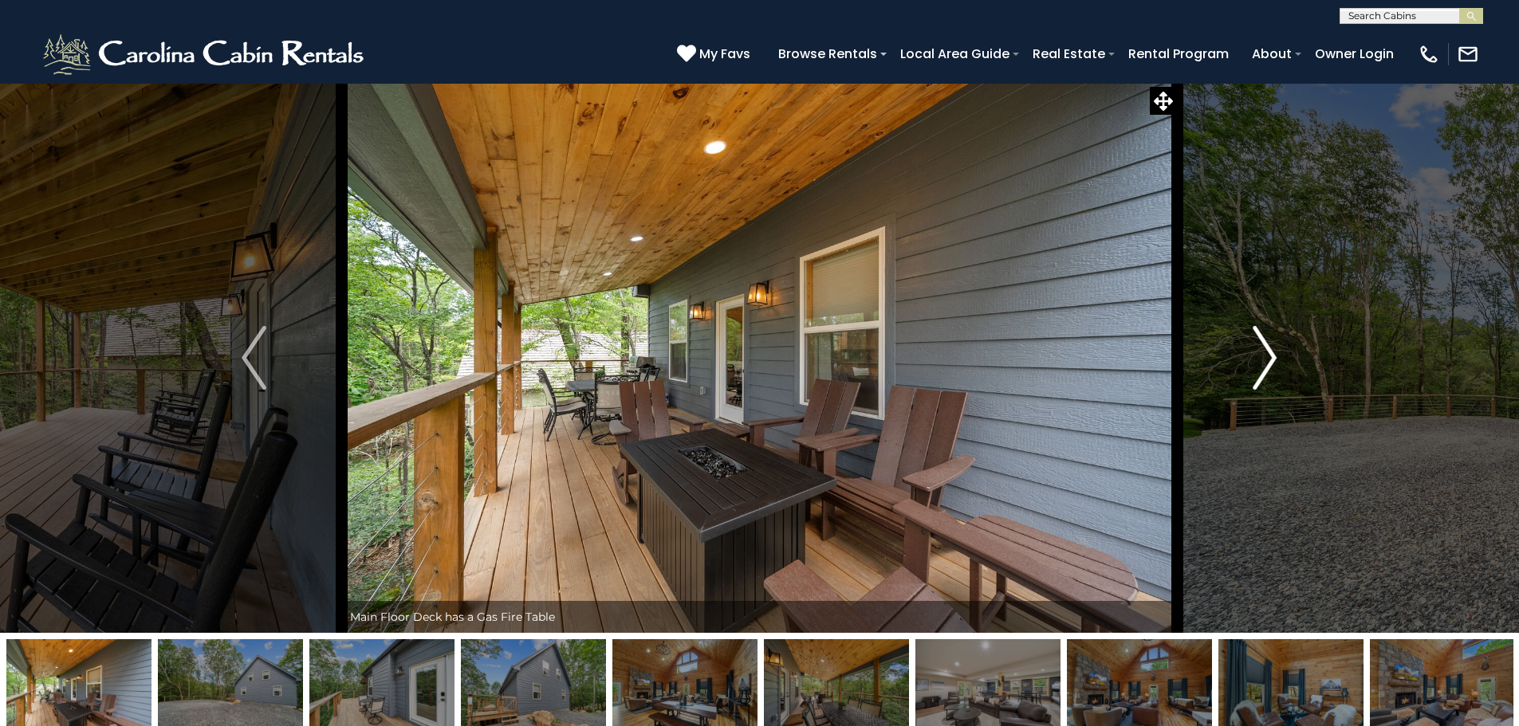
click at [1271, 366] on img "Next" at bounding box center [1264, 358] width 24 height 64
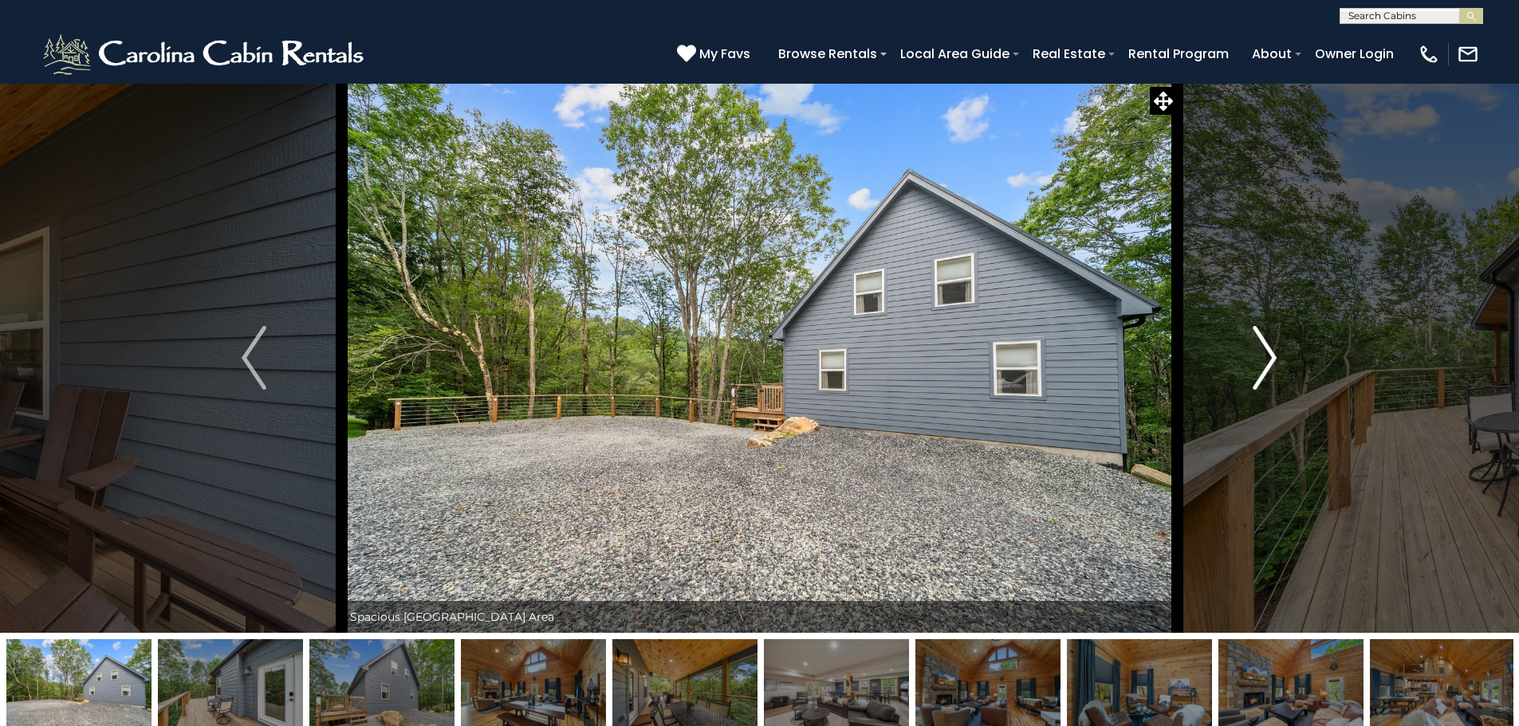
click at [1271, 366] on img "Next" at bounding box center [1264, 358] width 24 height 64
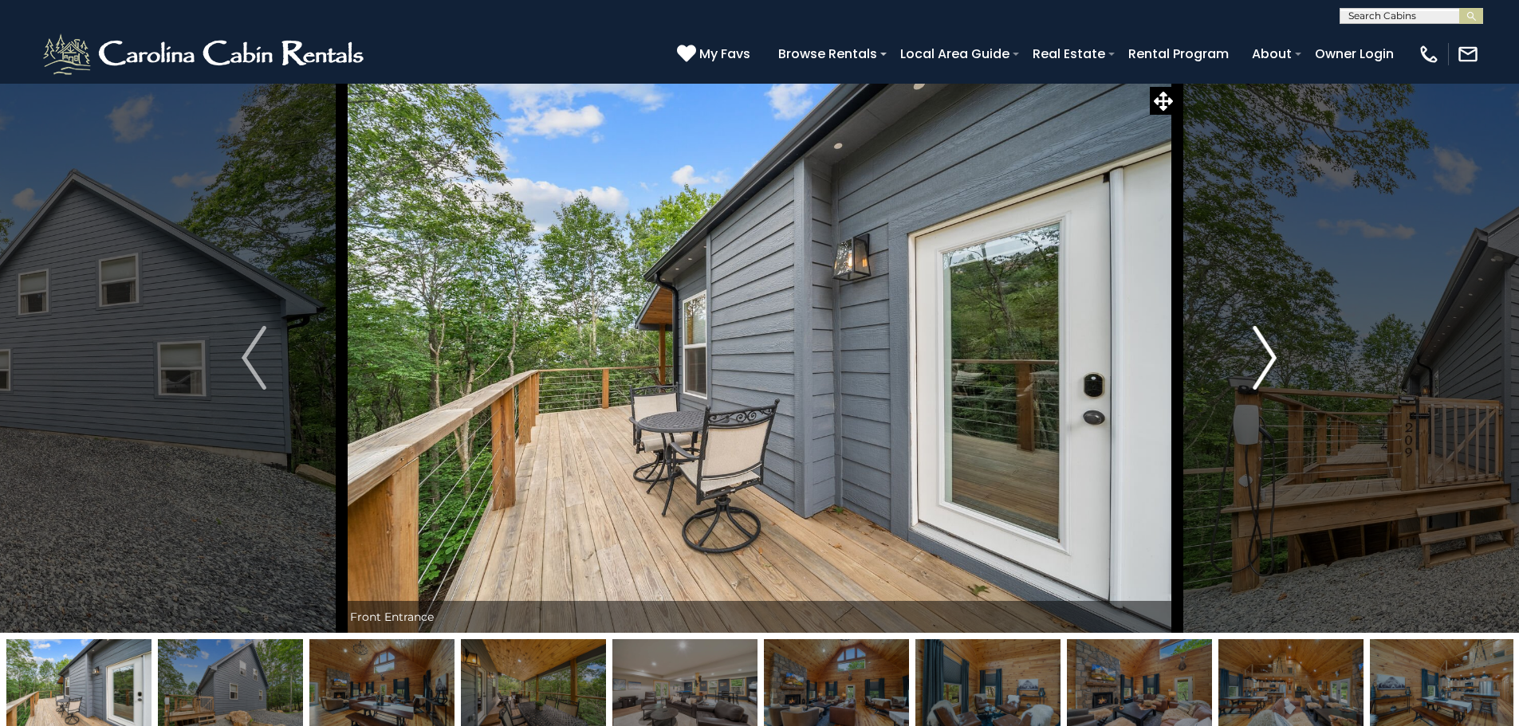
click at [1271, 367] on img "Next" at bounding box center [1264, 358] width 24 height 64
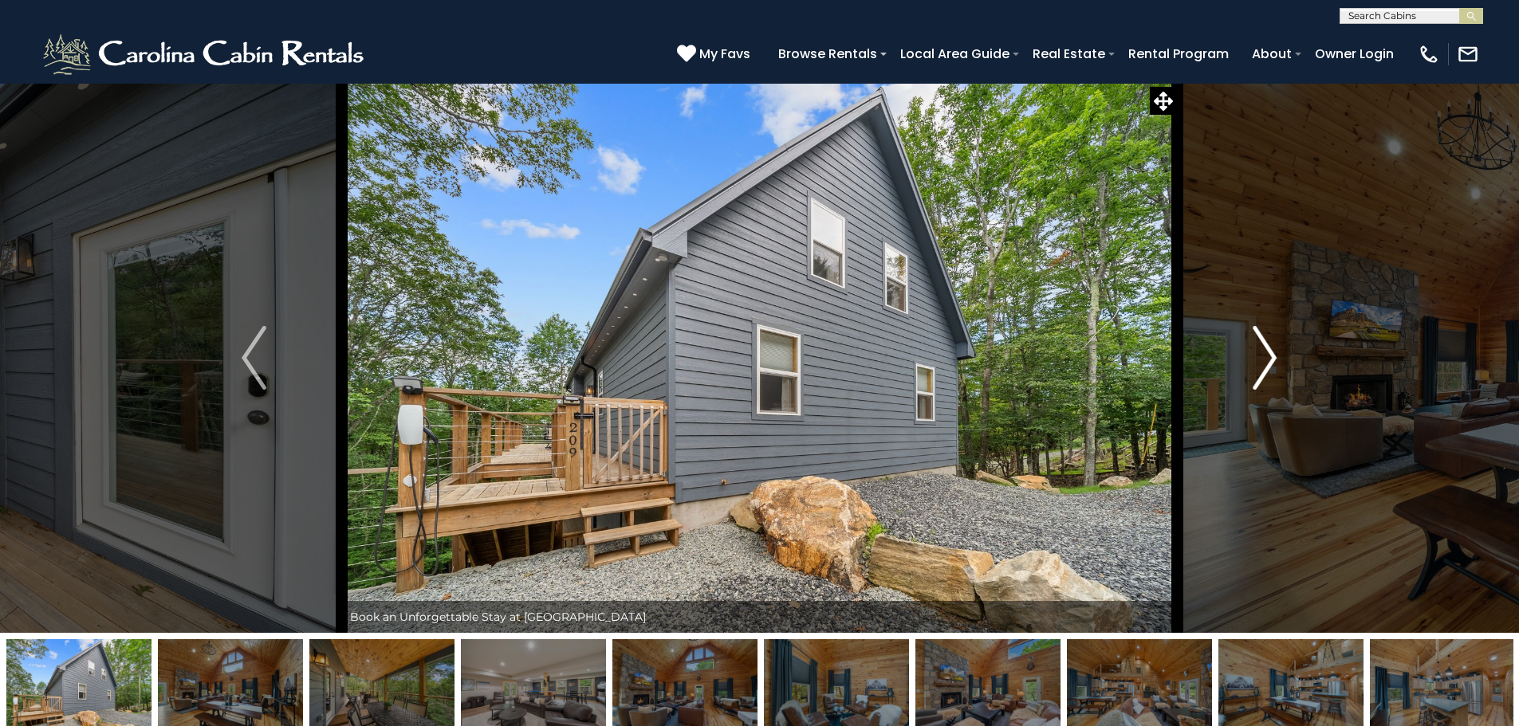
click at [1271, 367] on img "Next" at bounding box center [1264, 358] width 24 height 64
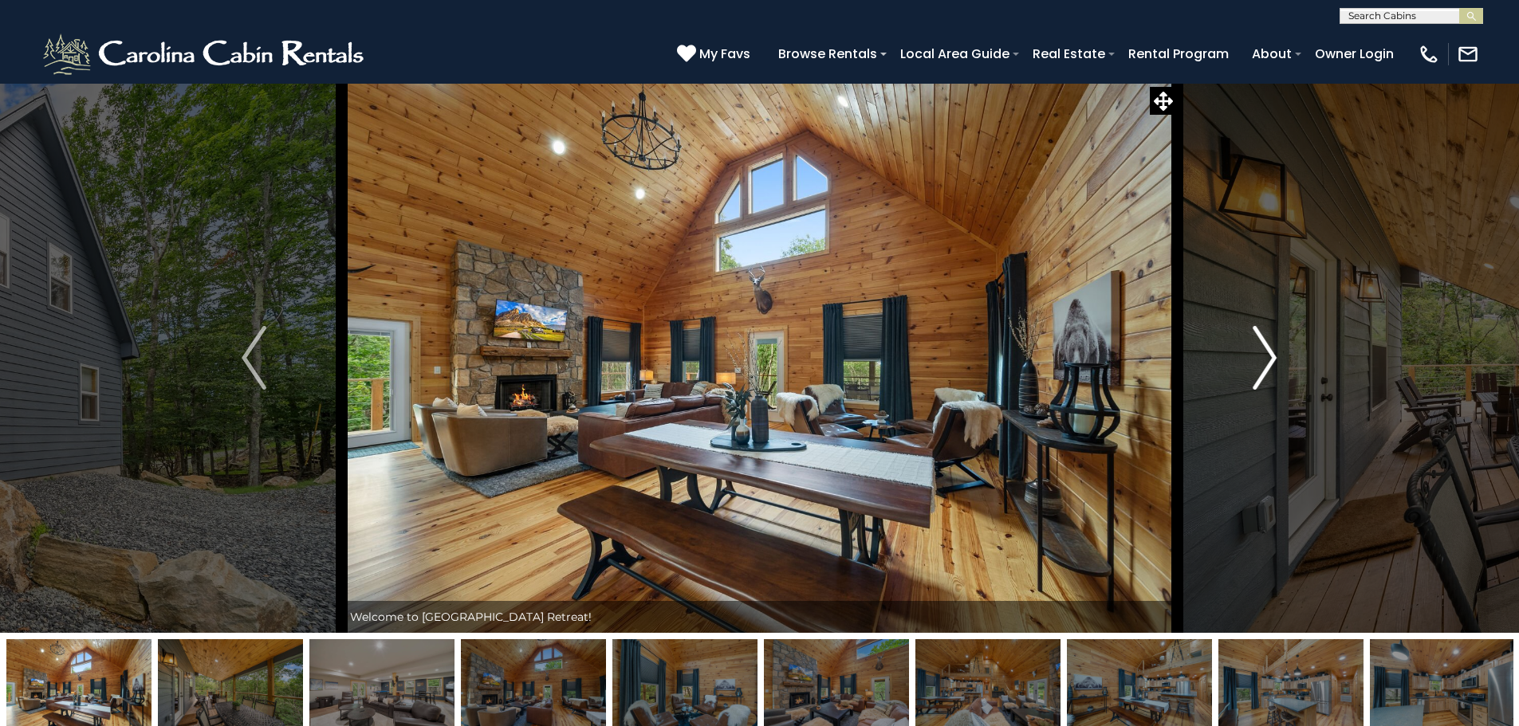
click at [1272, 368] on img "Next" at bounding box center [1264, 358] width 24 height 64
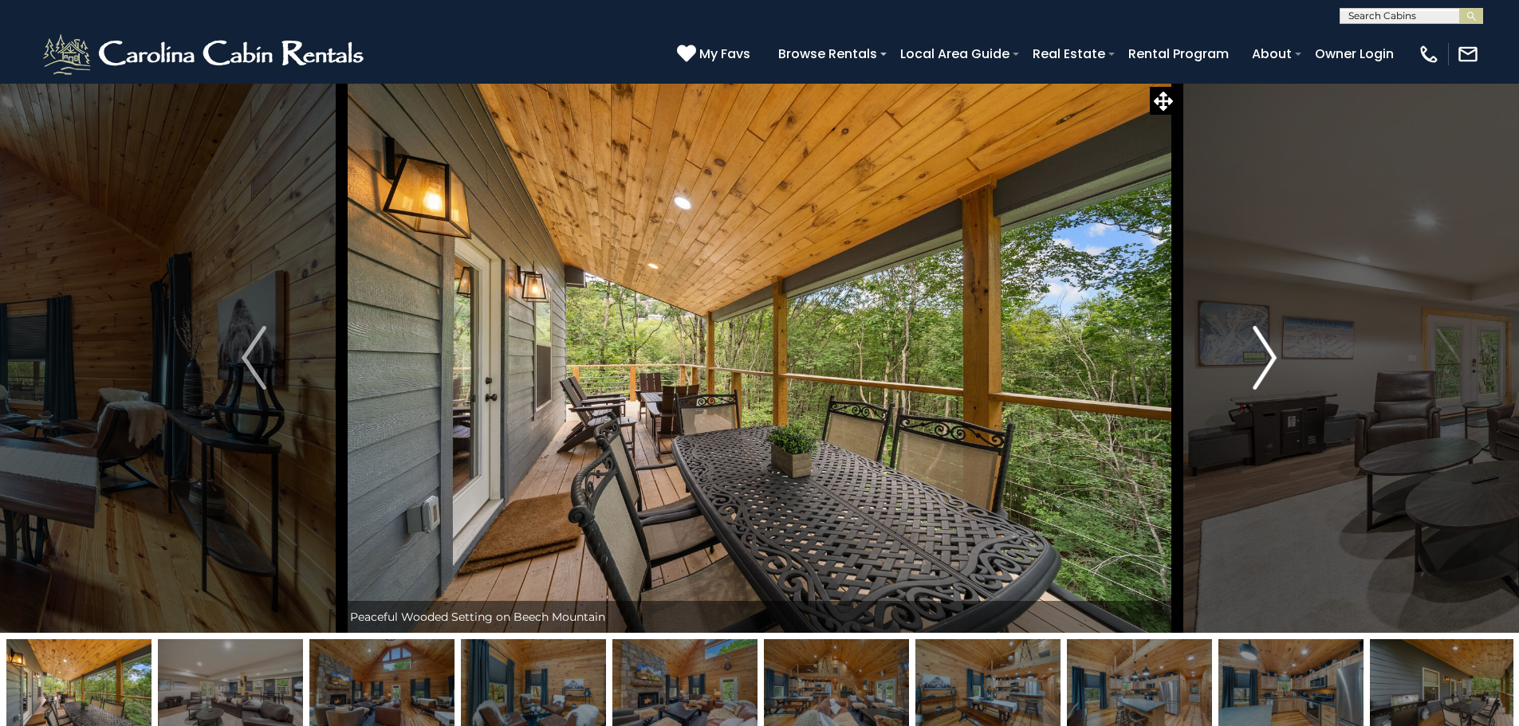
click at [1272, 368] on img "Next" at bounding box center [1264, 358] width 24 height 64
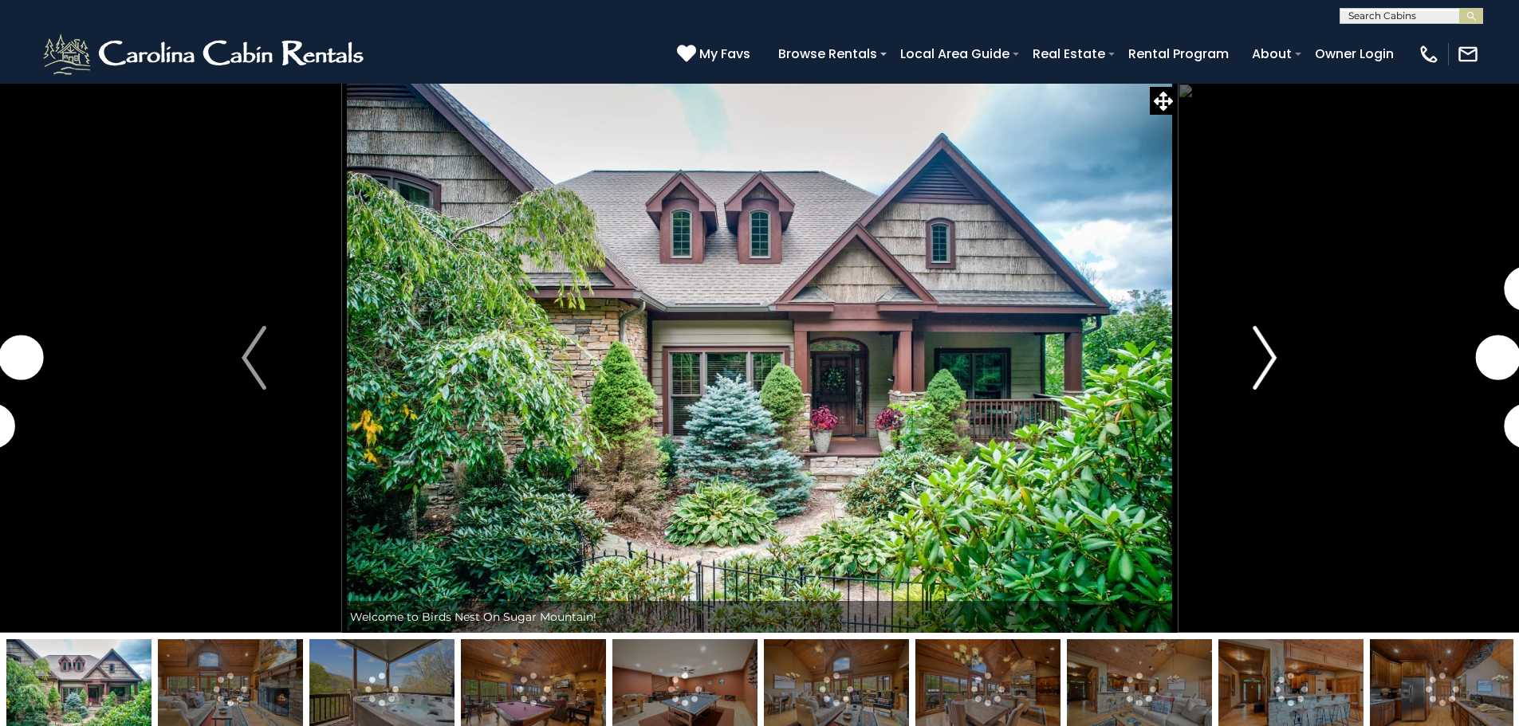
click at [1258, 379] on img "Next" at bounding box center [1264, 358] width 24 height 64
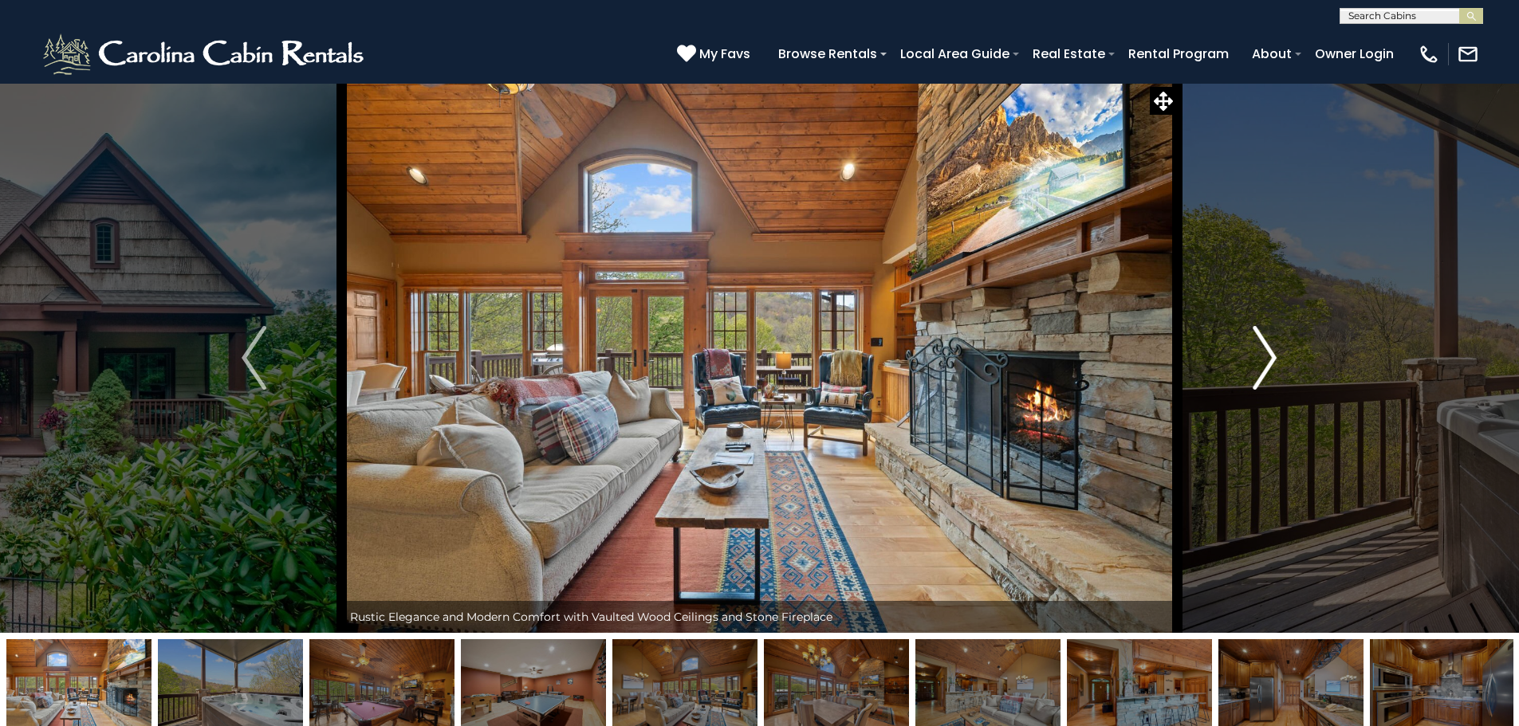
click at [1258, 379] on img "Next" at bounding box center [1264, 358] width 24 height 64
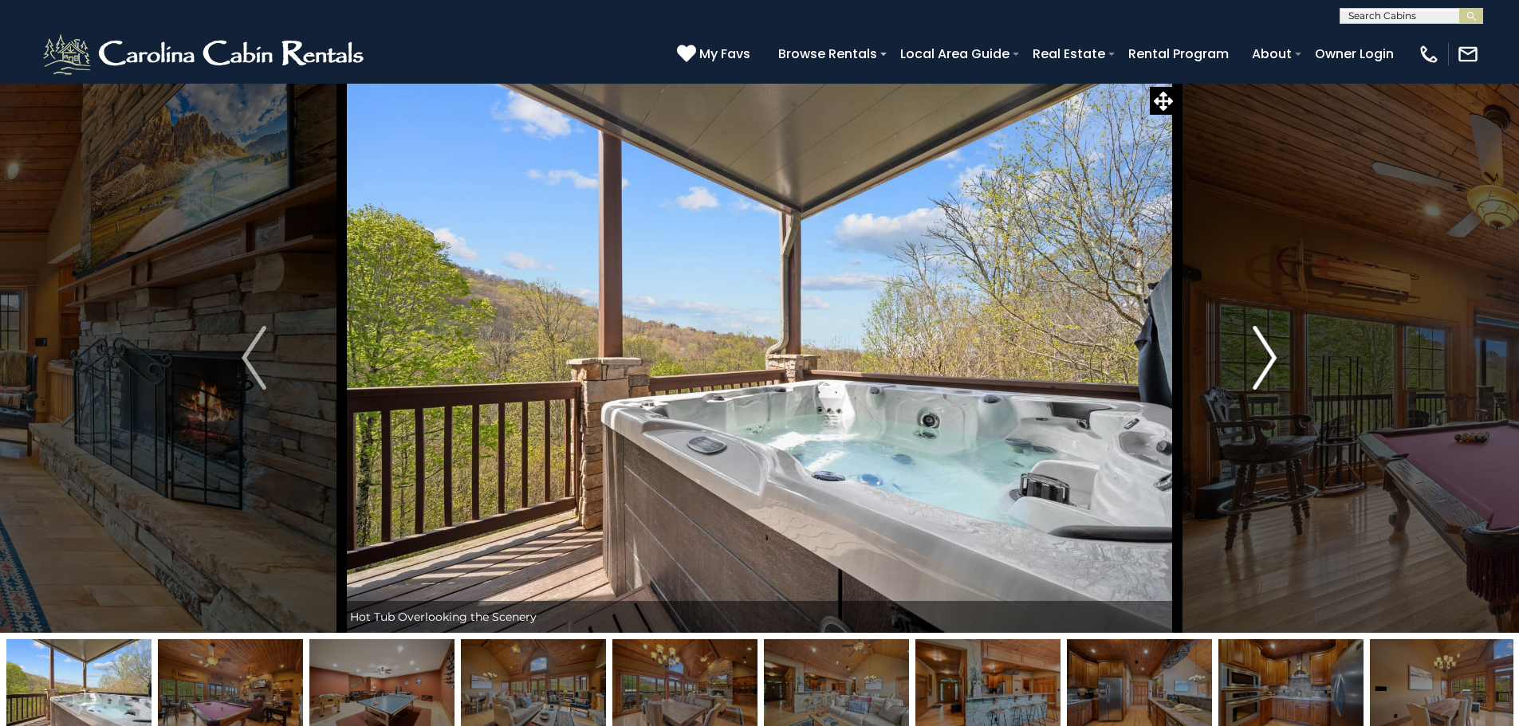
click at [1259, 377] on img "Next" at bounding box center [1264, 358] width 24 height 64
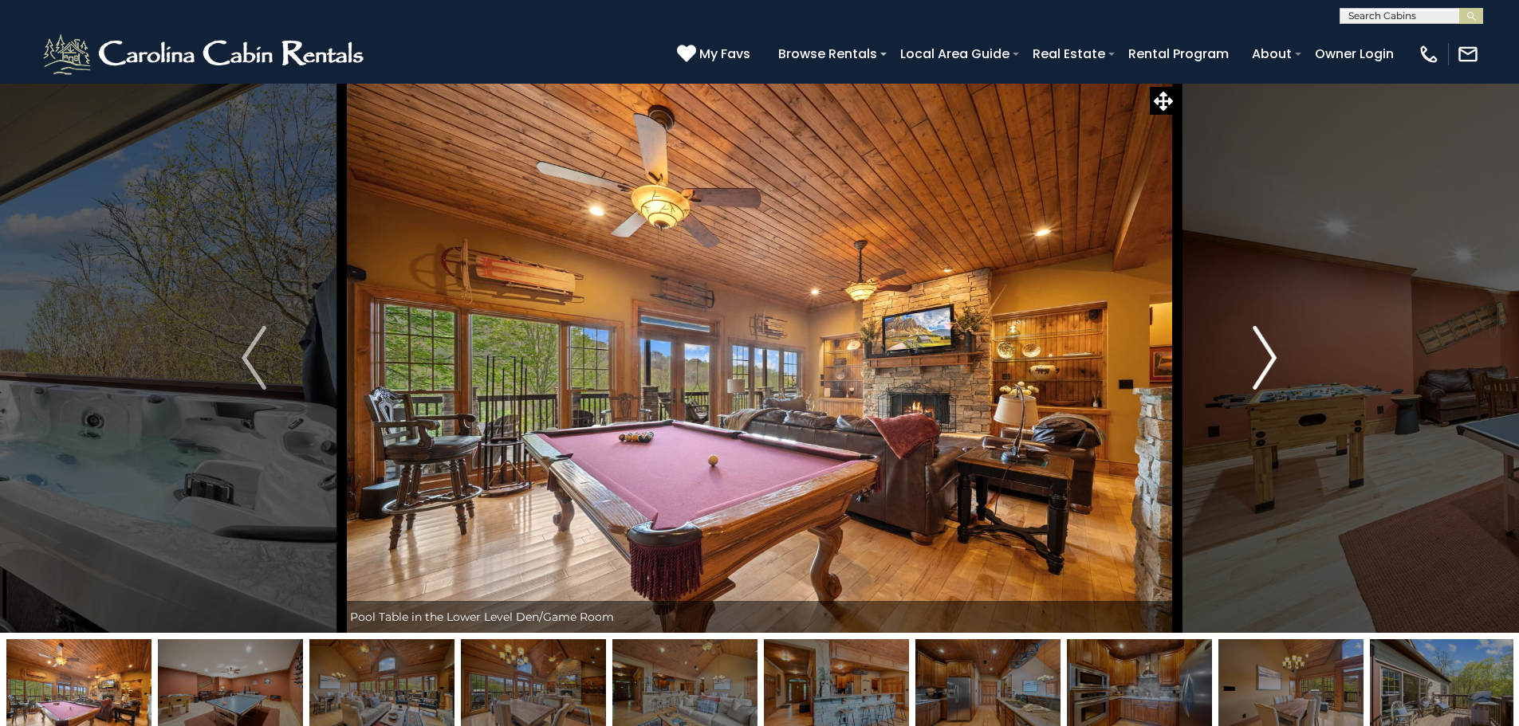
click at [1259, 377] on img "Next" at bounding box center [1264, 358] width 24 height 64
